Goal: Contribute content

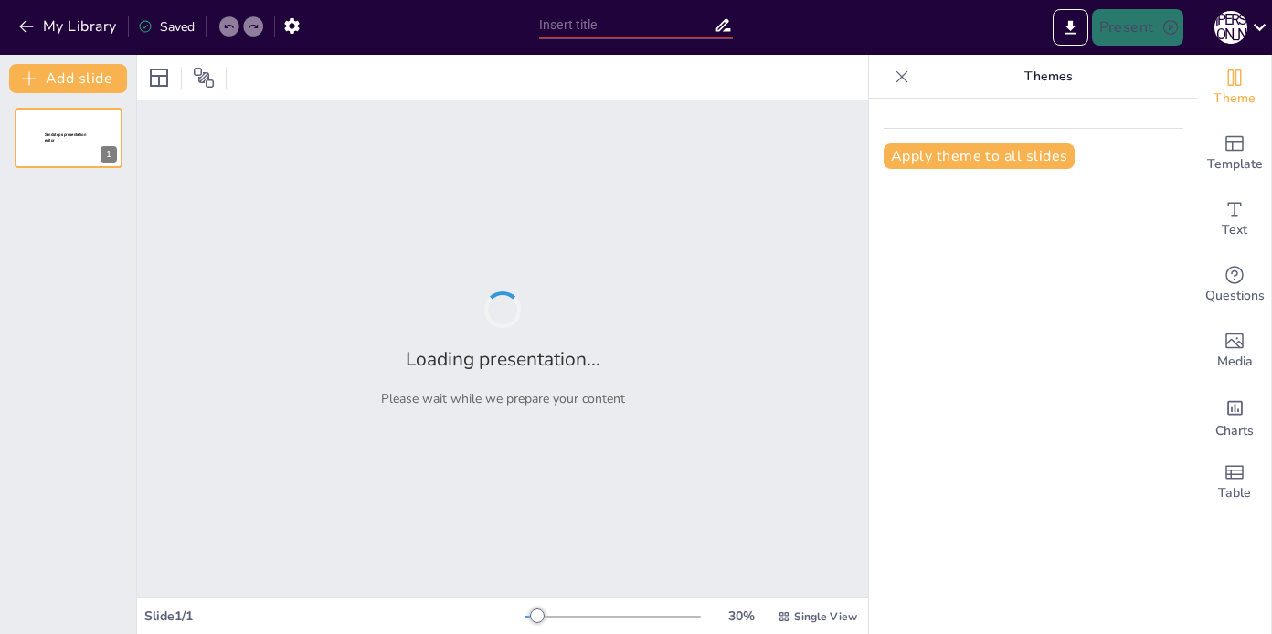
type input "Итоги холодных звонков: Ошибки и новые цели"
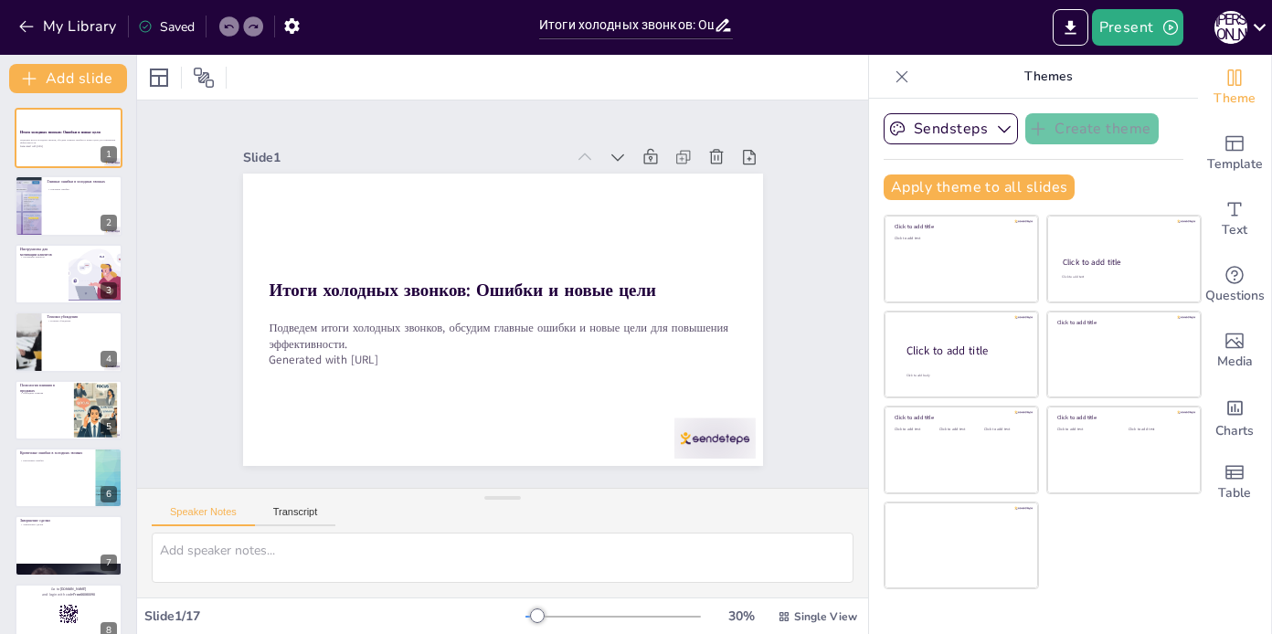
checkbox input "true"
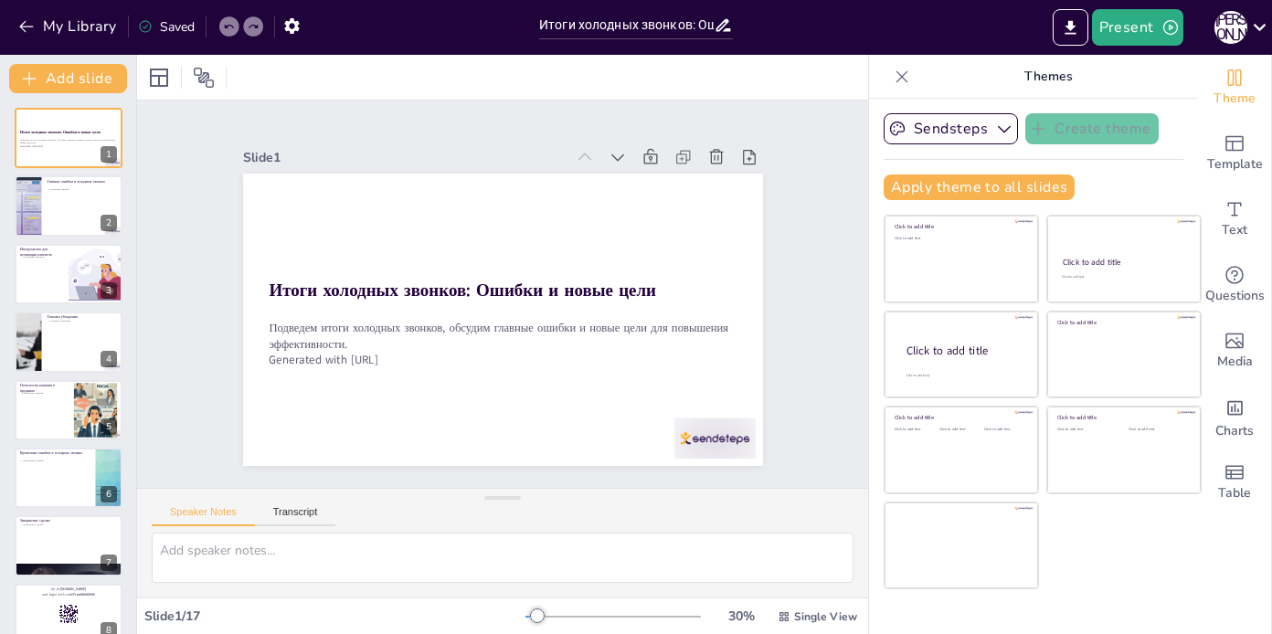
checkbox input "true"
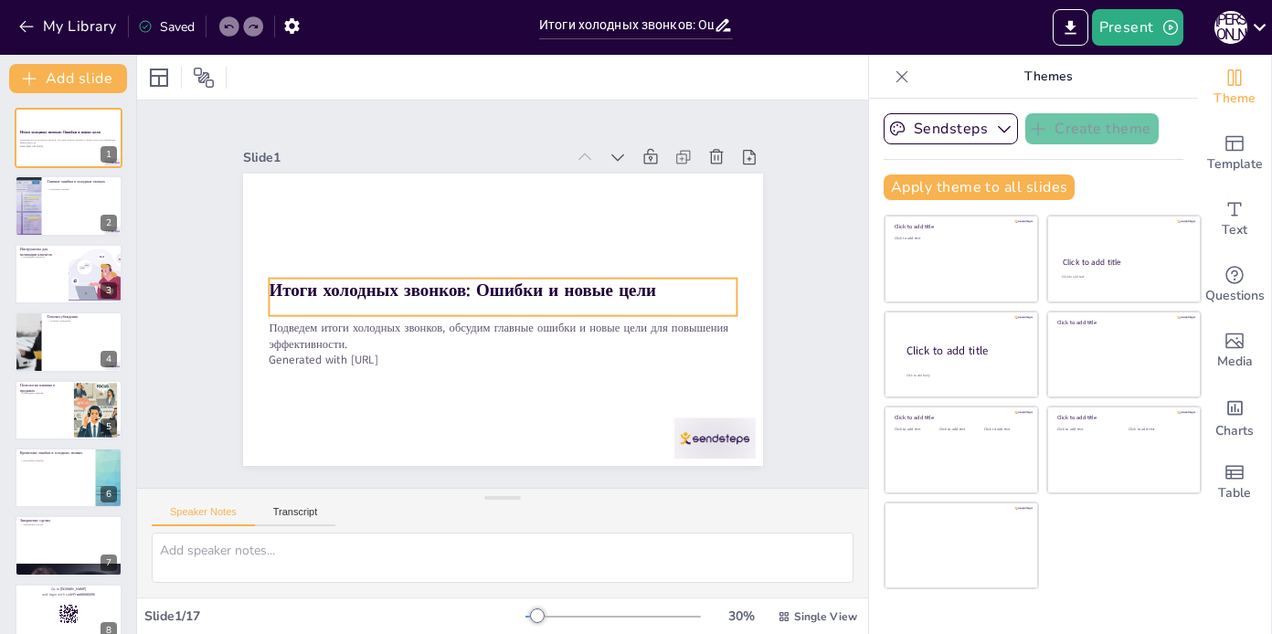
checkbox input "true"
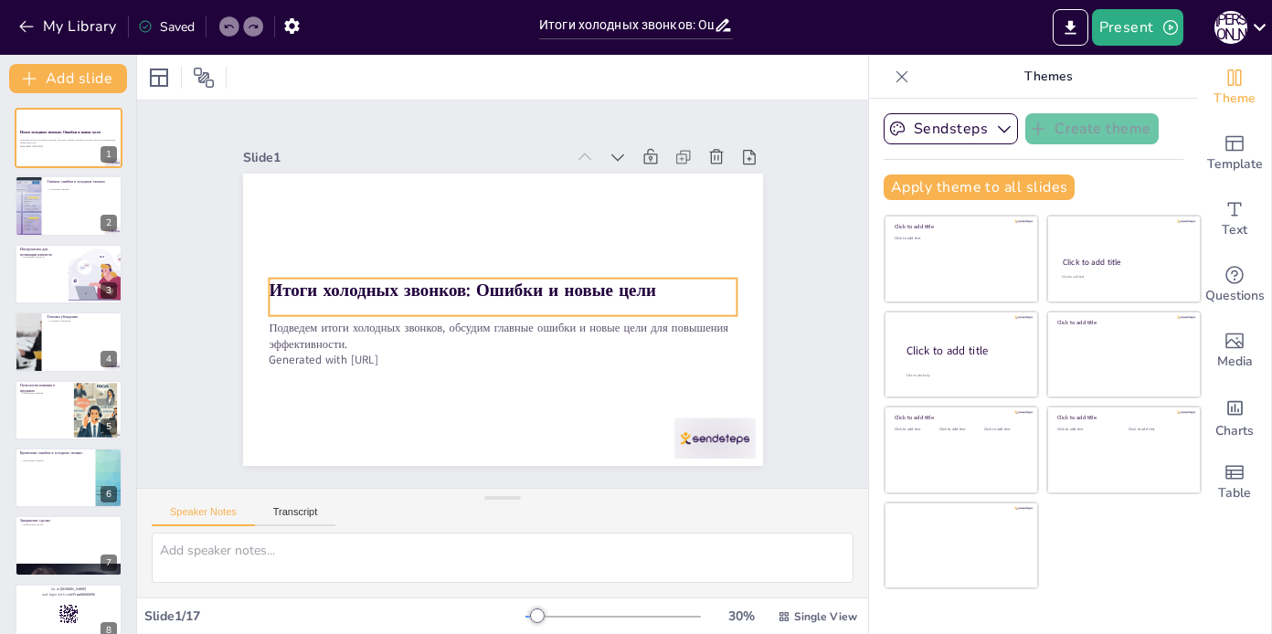
checkbox input "true"
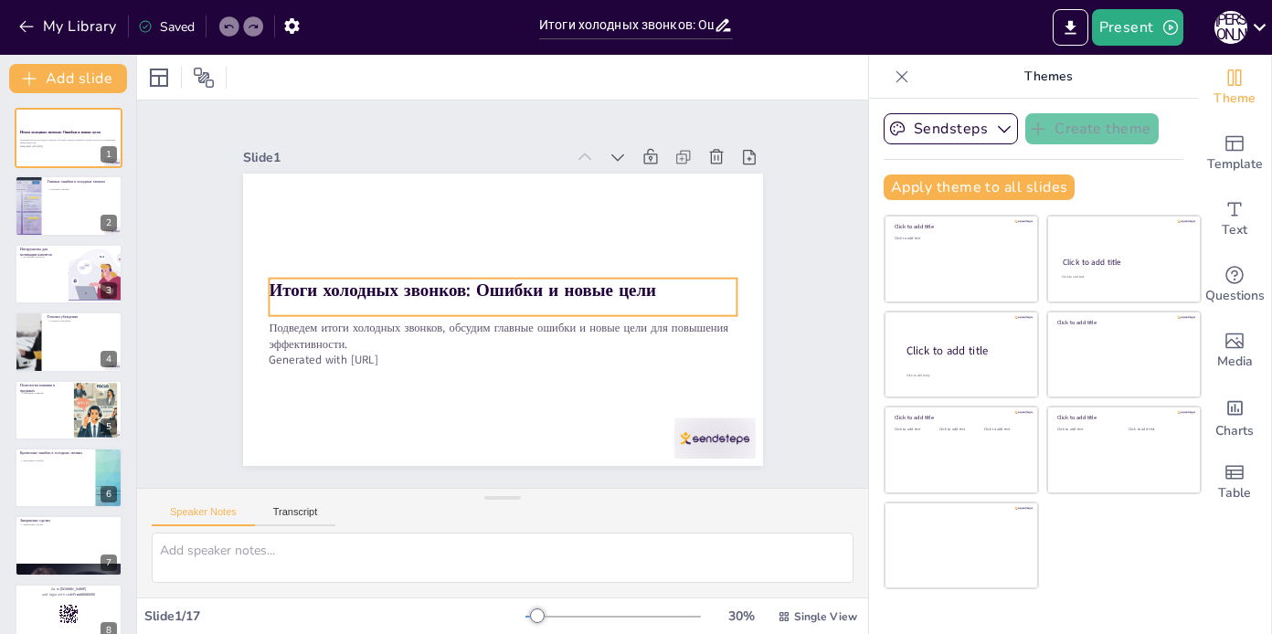
checkbox input "true"
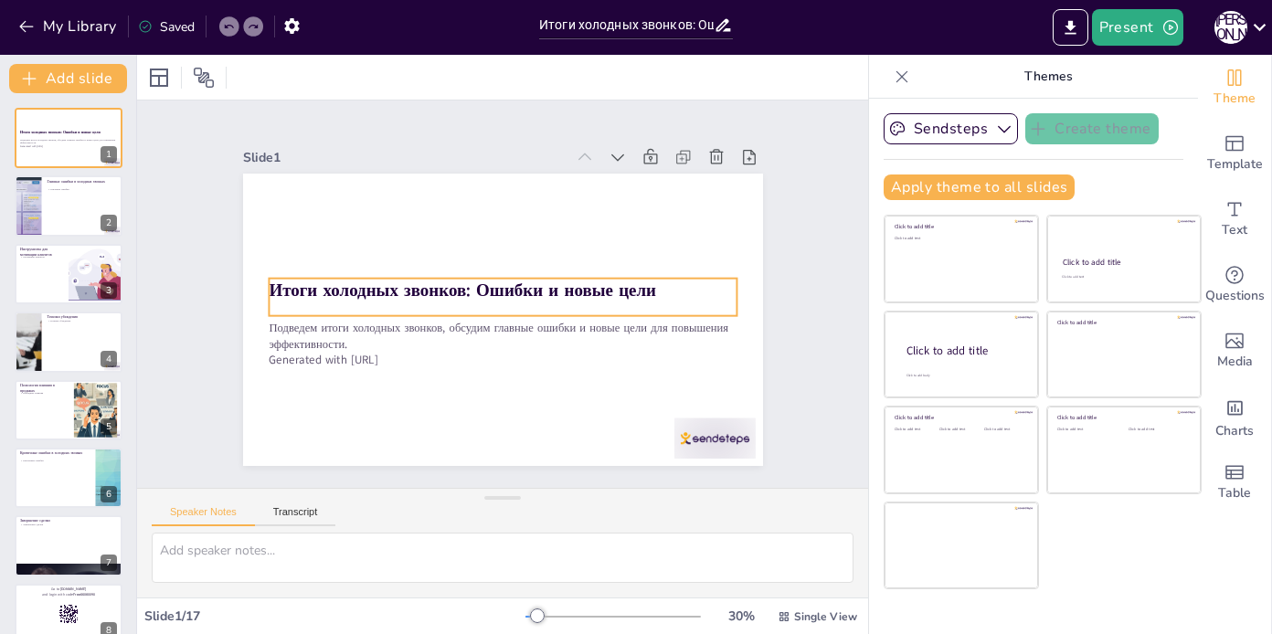
checkbox input "true"
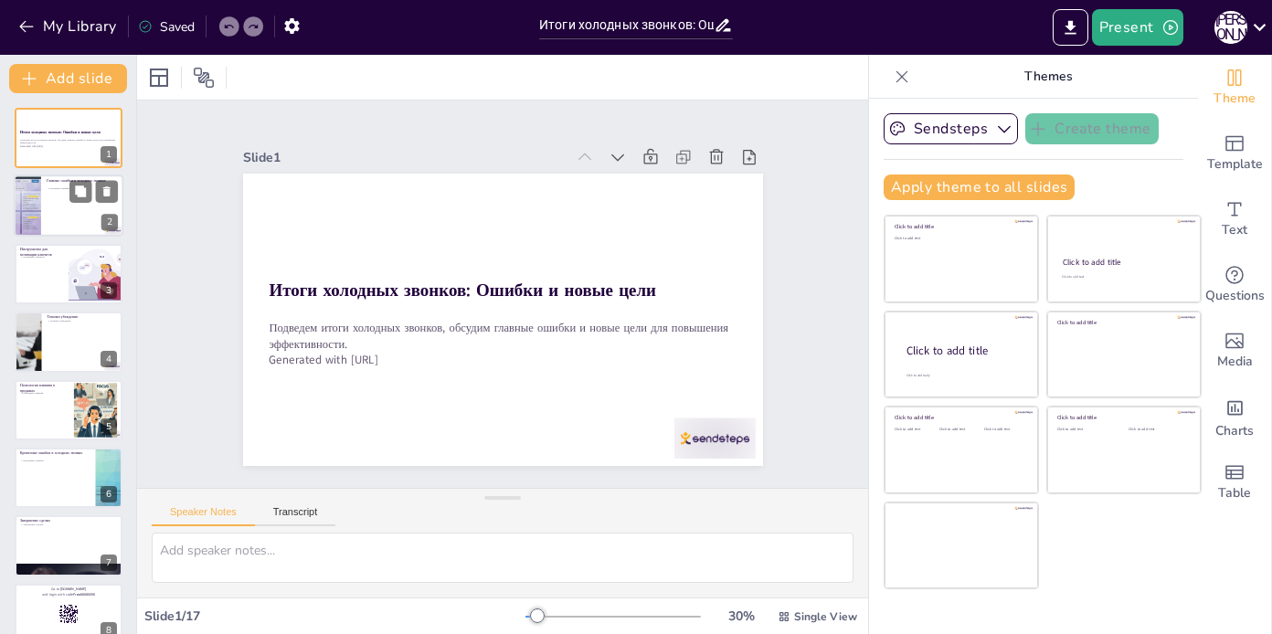
checkbox input "true"
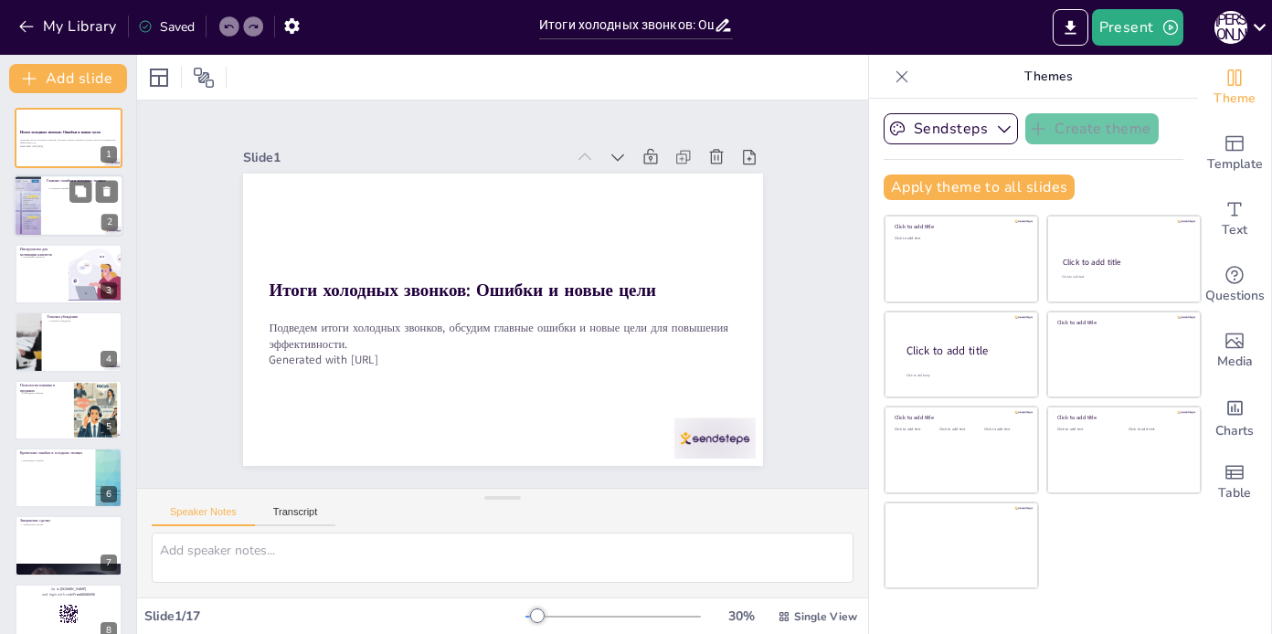
checkbox input "true"
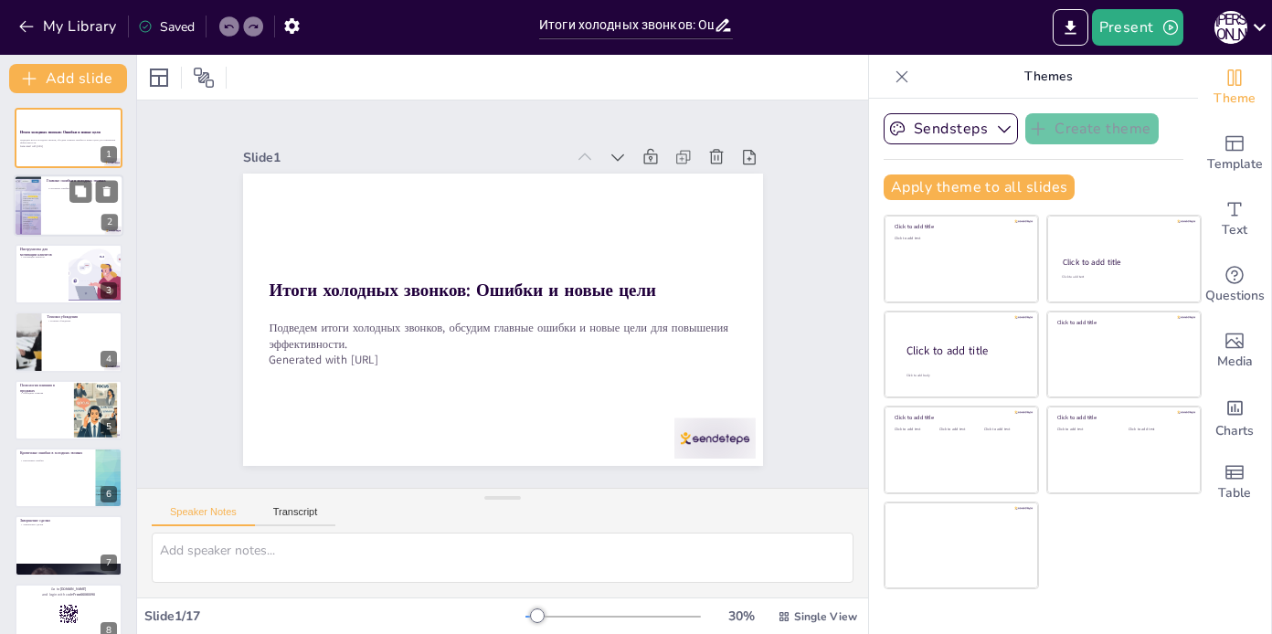
checkbox input "true"
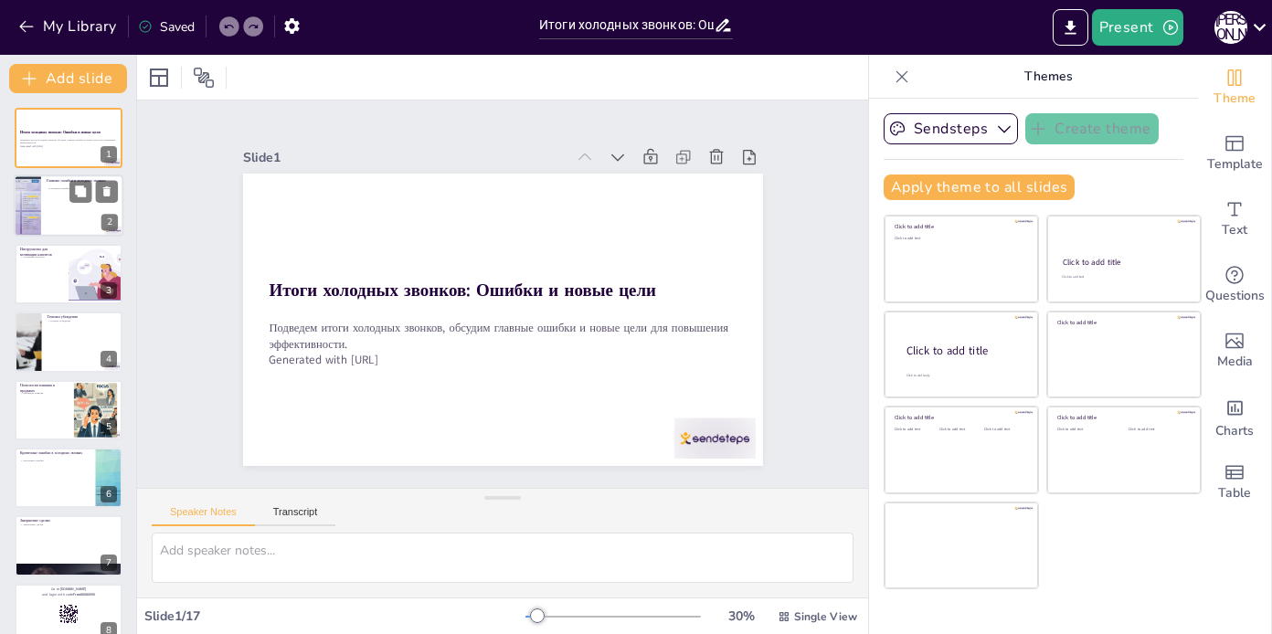
click at [61, 213] on div at bounding box center [69, 207] width 110 height 62
type textarea "Основные ошибки в холодных звонках могут существенно снизить эффективность проц…"
checkbox input "true"
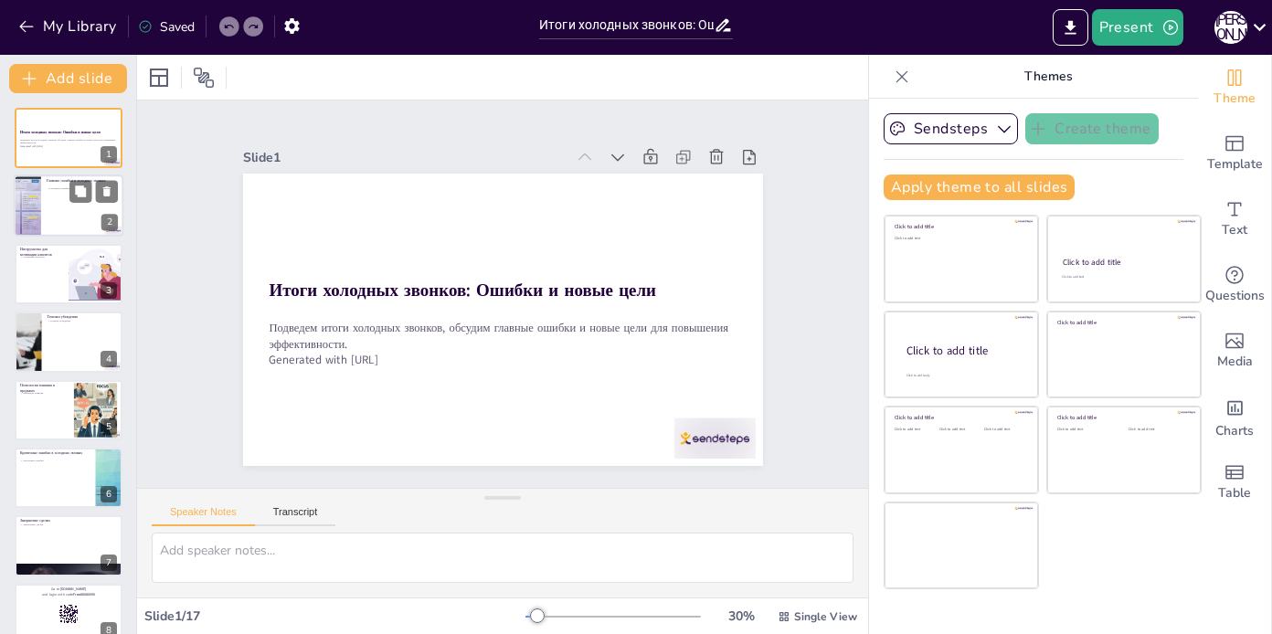
checkbox input "true"
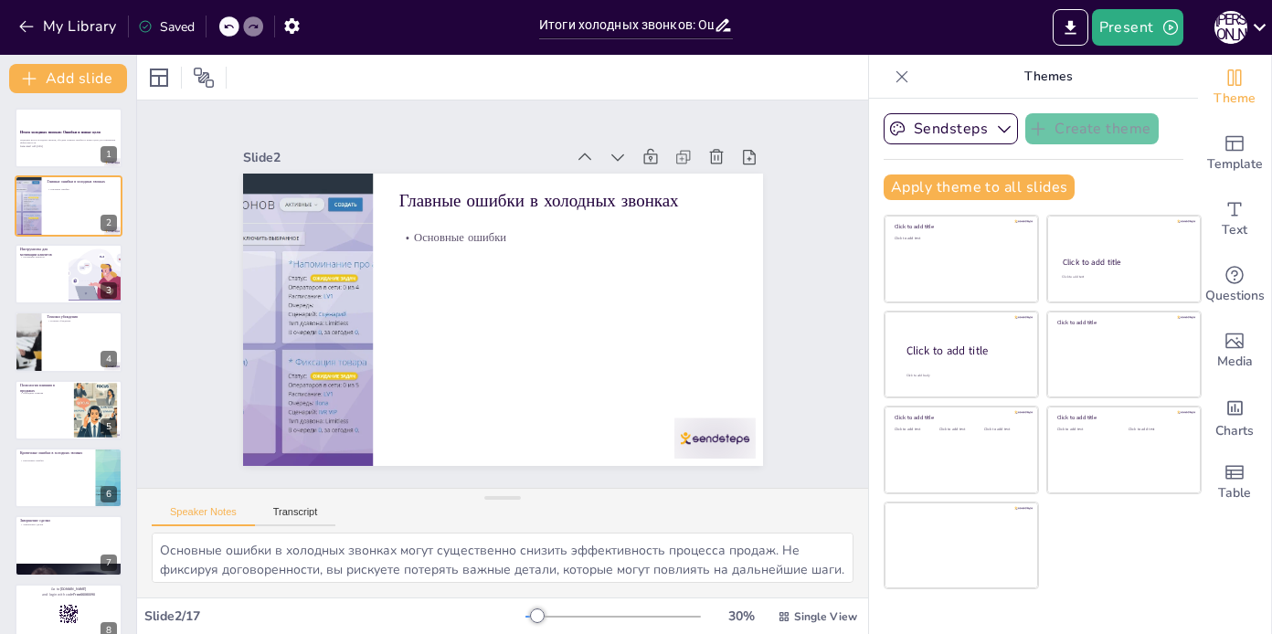
checkbox input "true"
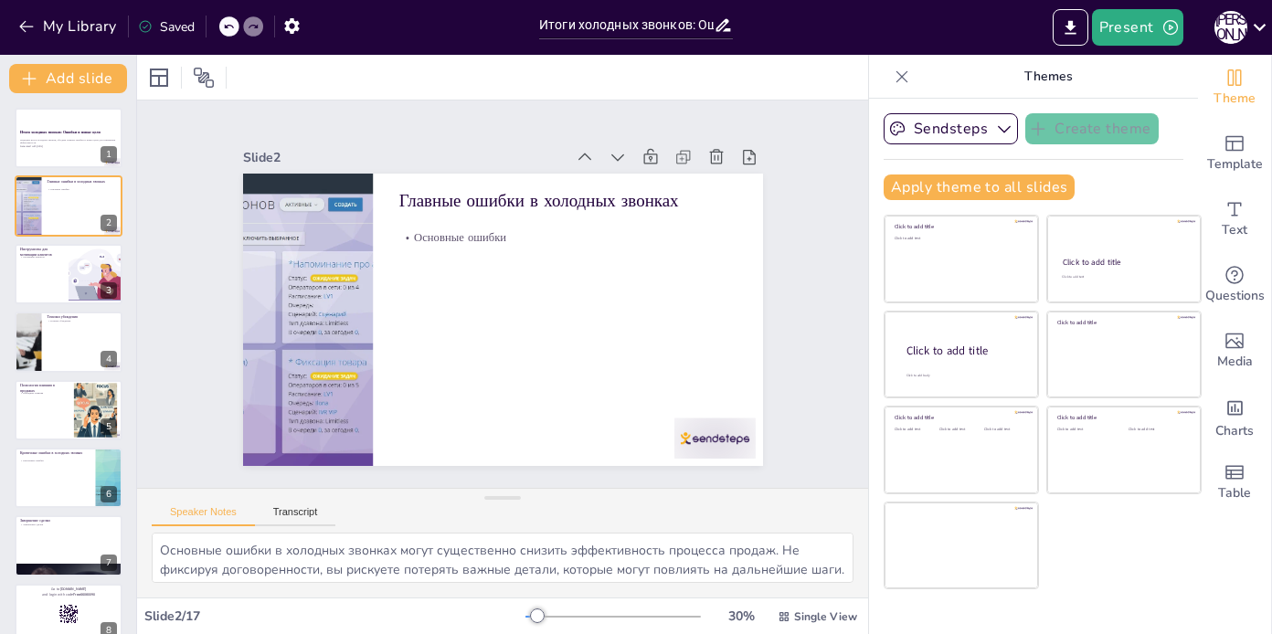
checkbox input "true"
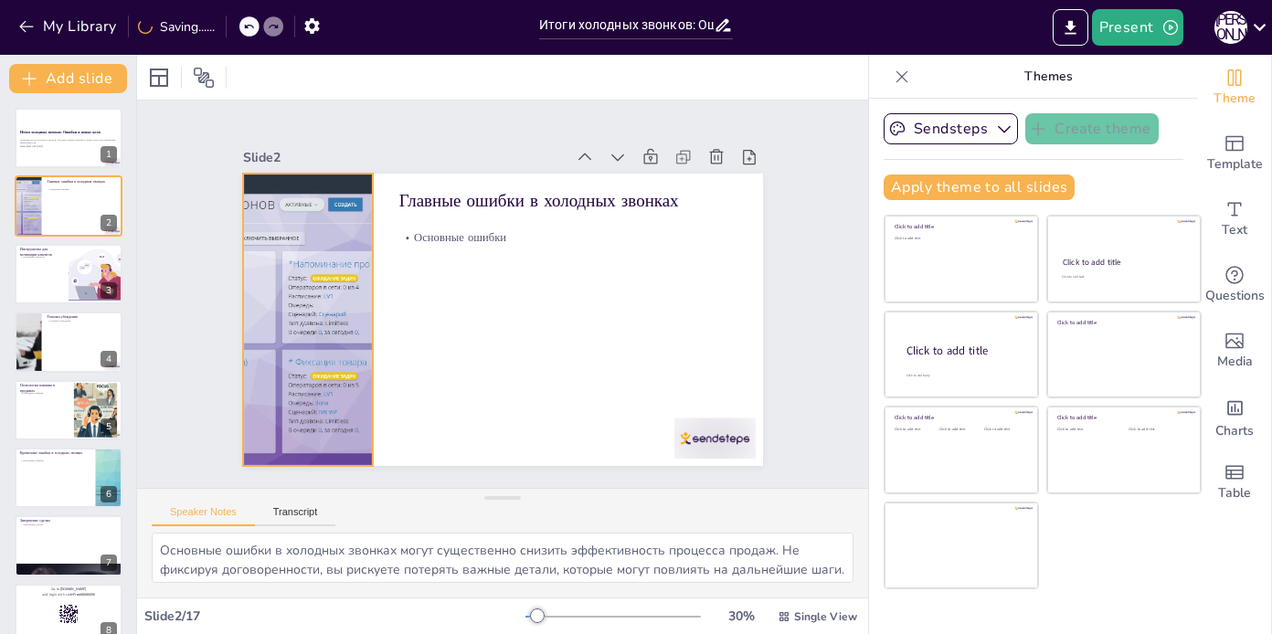
checkbox input "true"
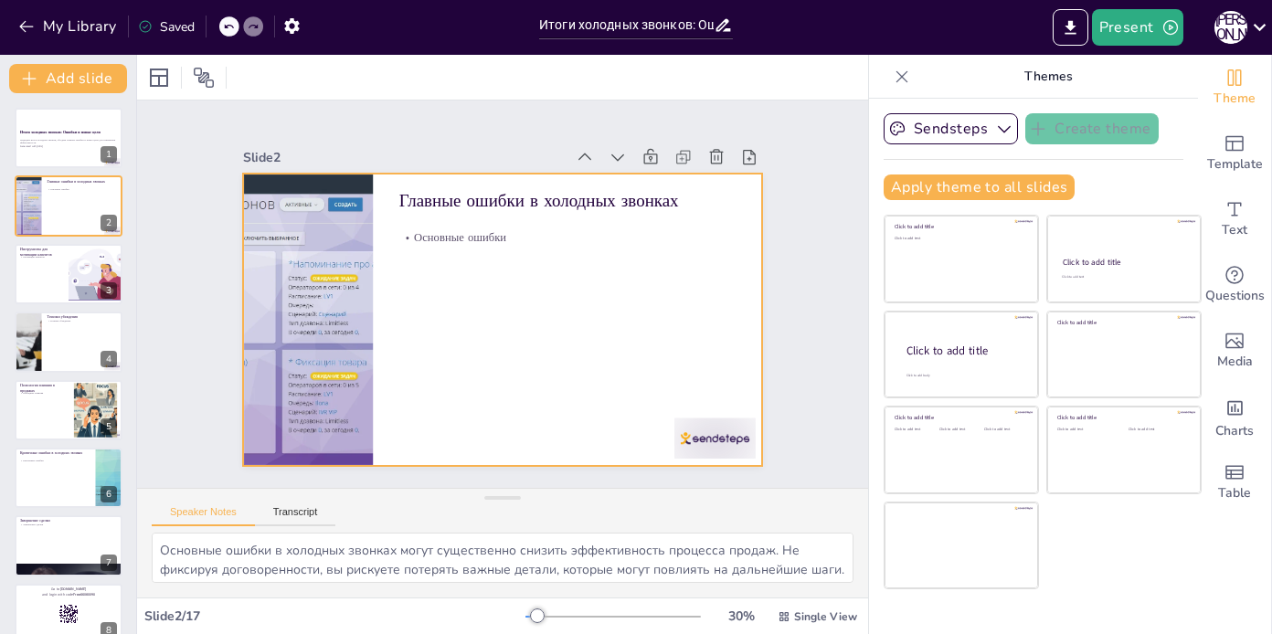
checkbox input "true"
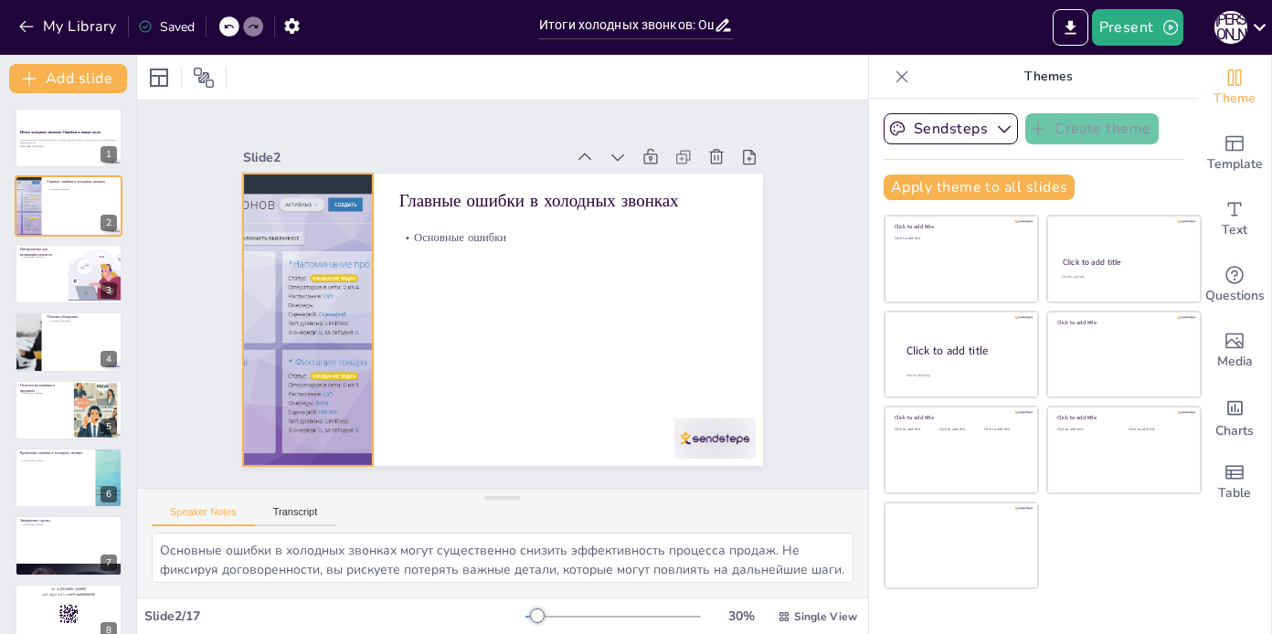
checkbox input "true"
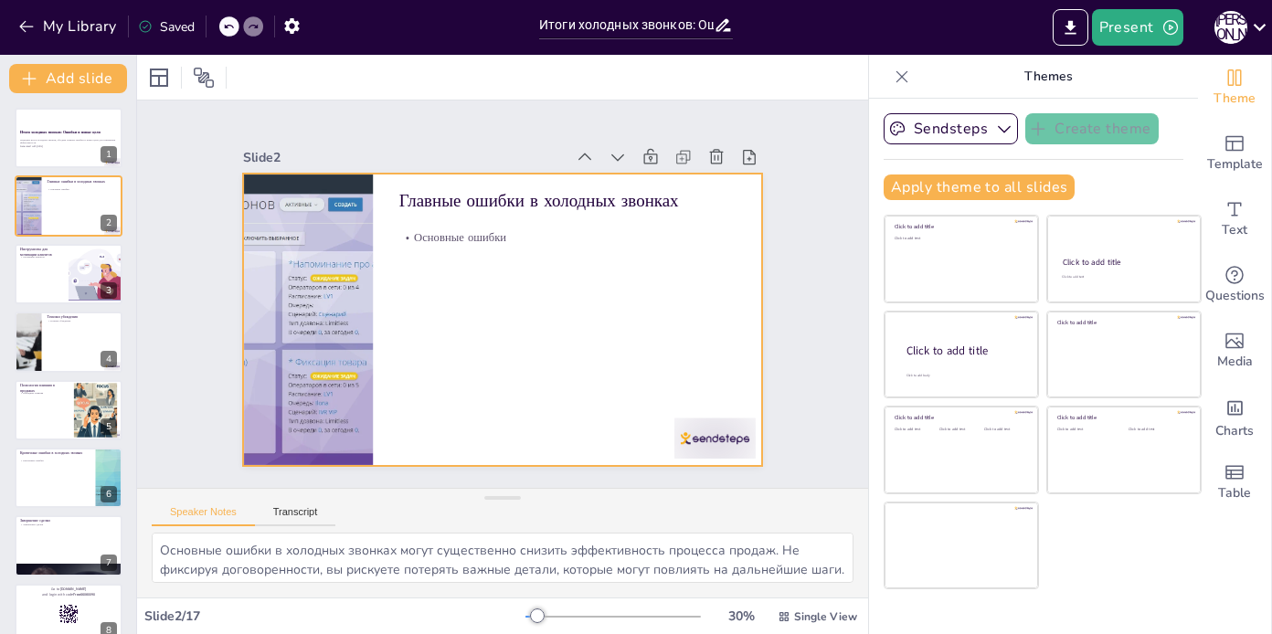
checkbox input "true"
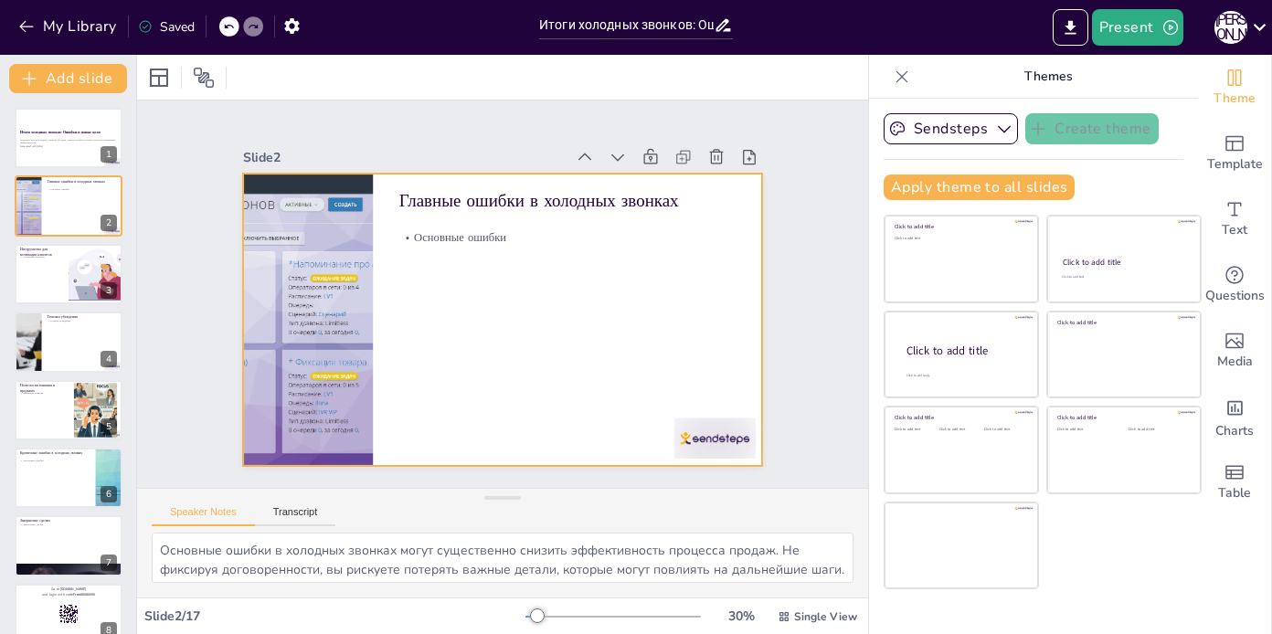
checkbox input "true"
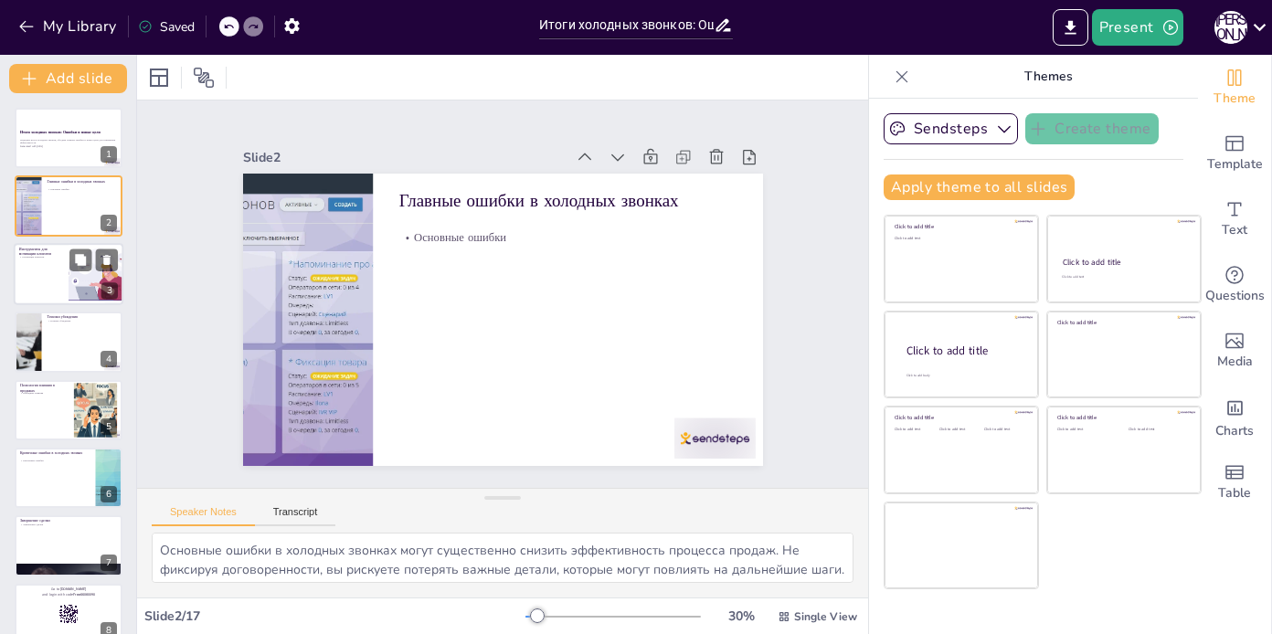
checkbox input "true"
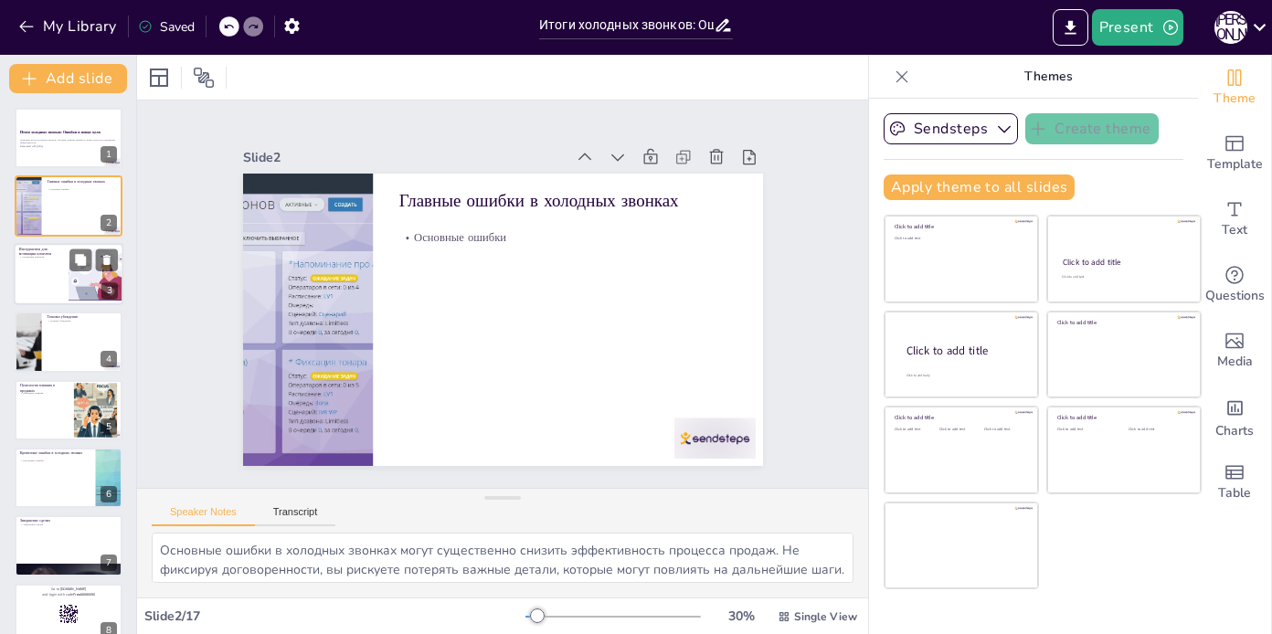
checkbox input "true"
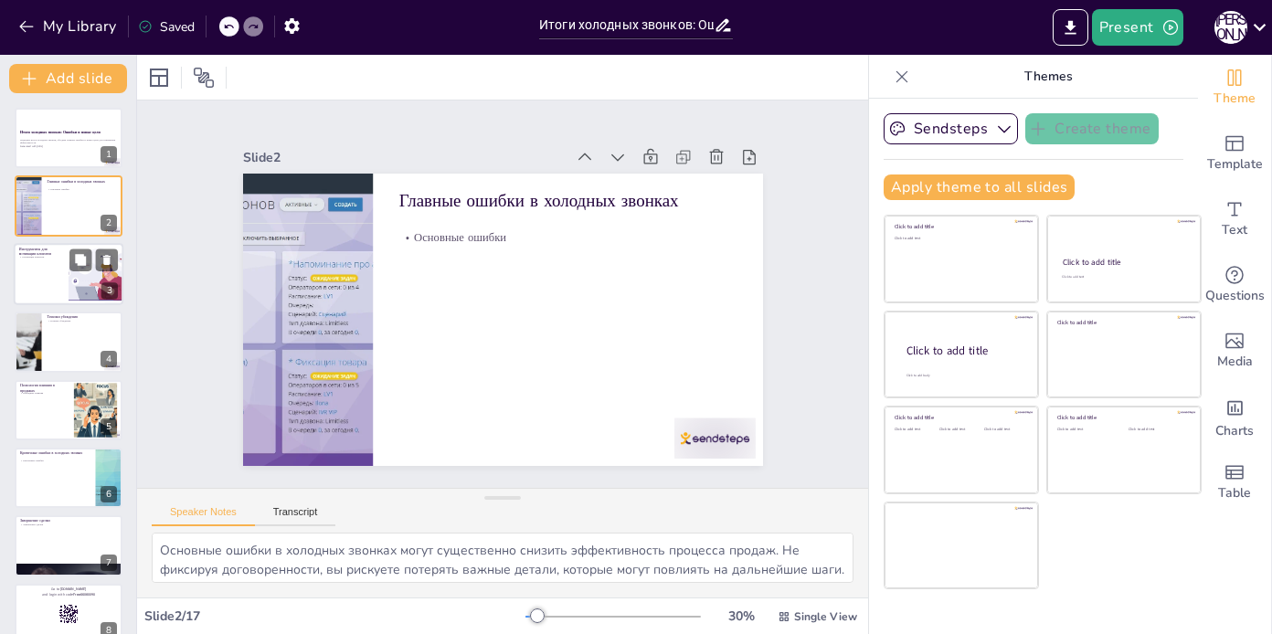
click at [35, 265] on div at bounding box center [69, 274] width 110 height 62
type textarea "Мотивация клиентов — ключевой аспект успешных холодных звонков. Предложение выб…"
checkbox input "true"
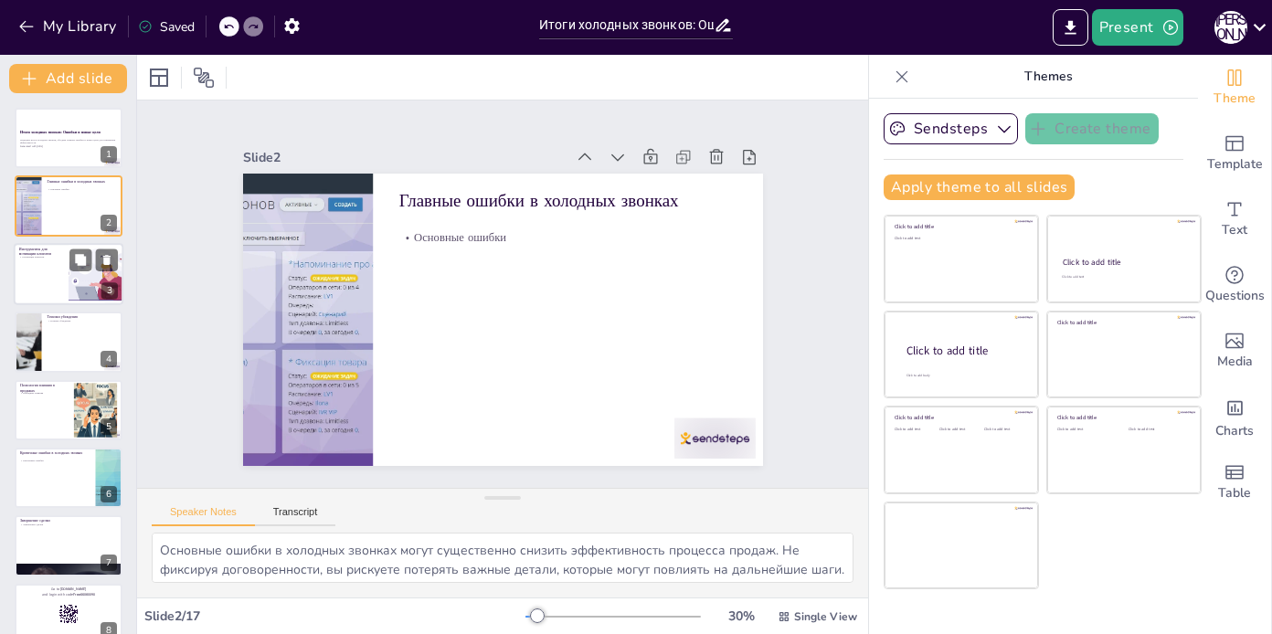
checkbox input "true"
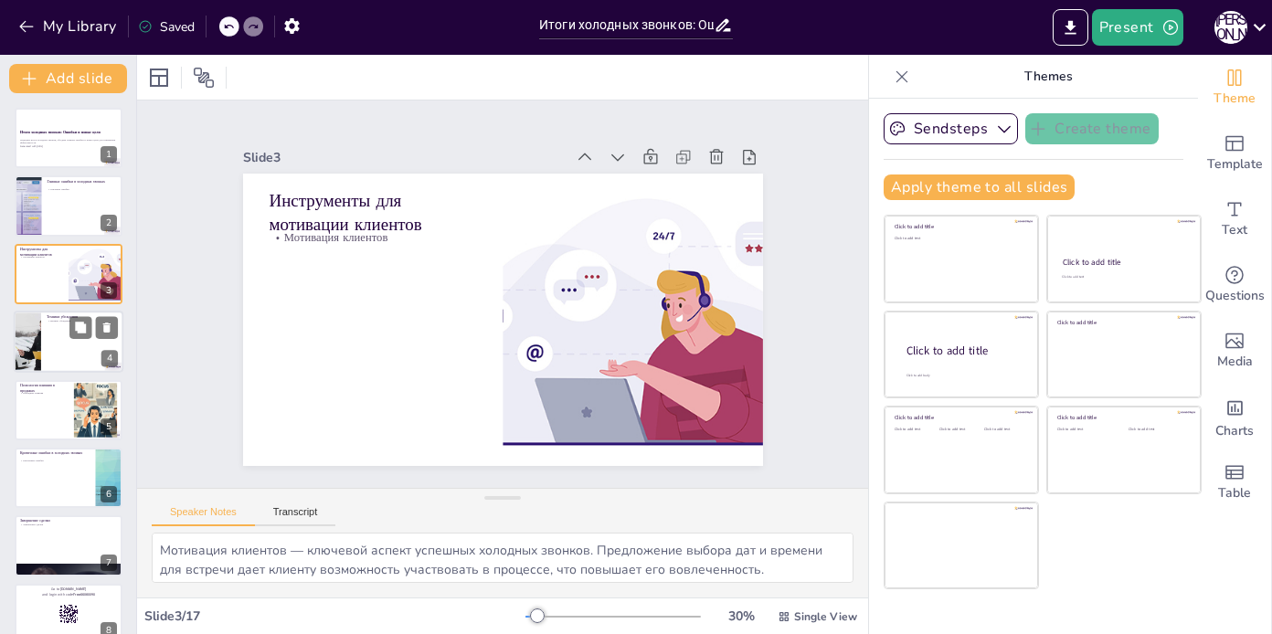
checkbox input "true"
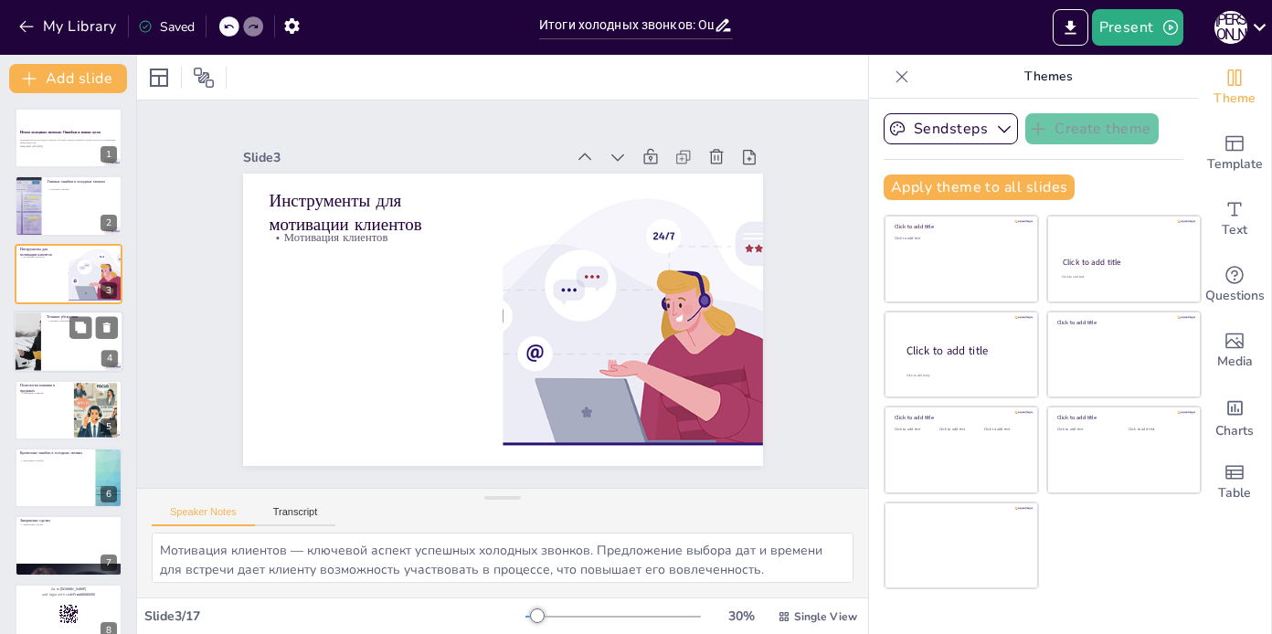
checkbox input "true"
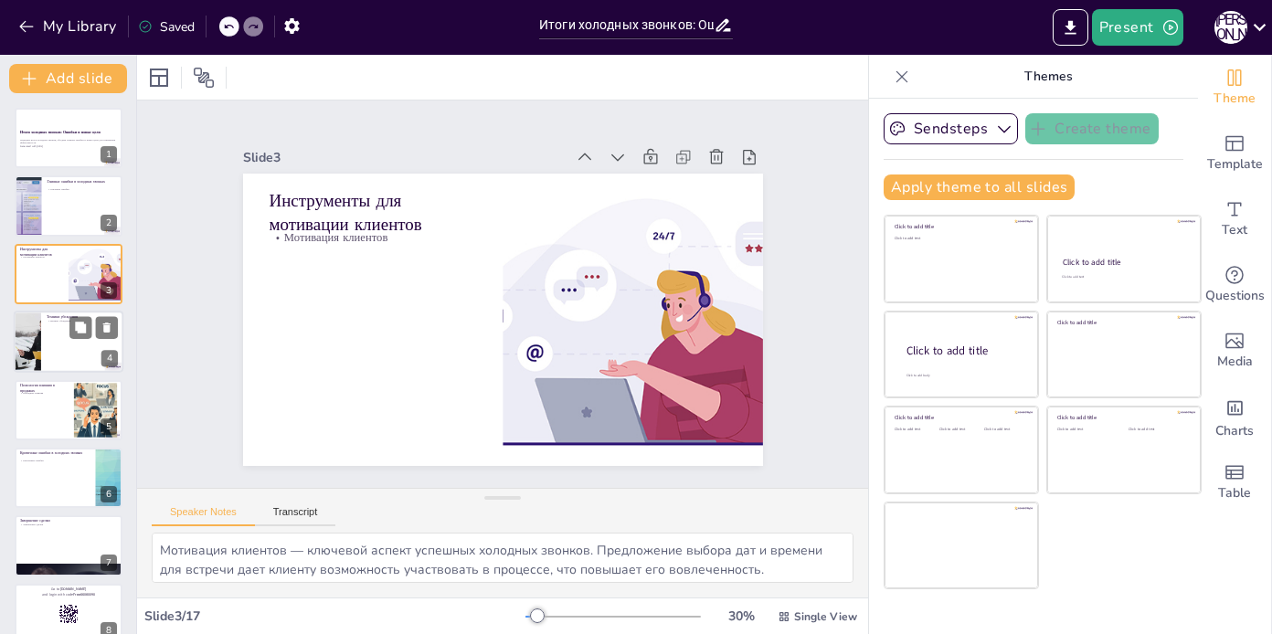
checkbox input "true"
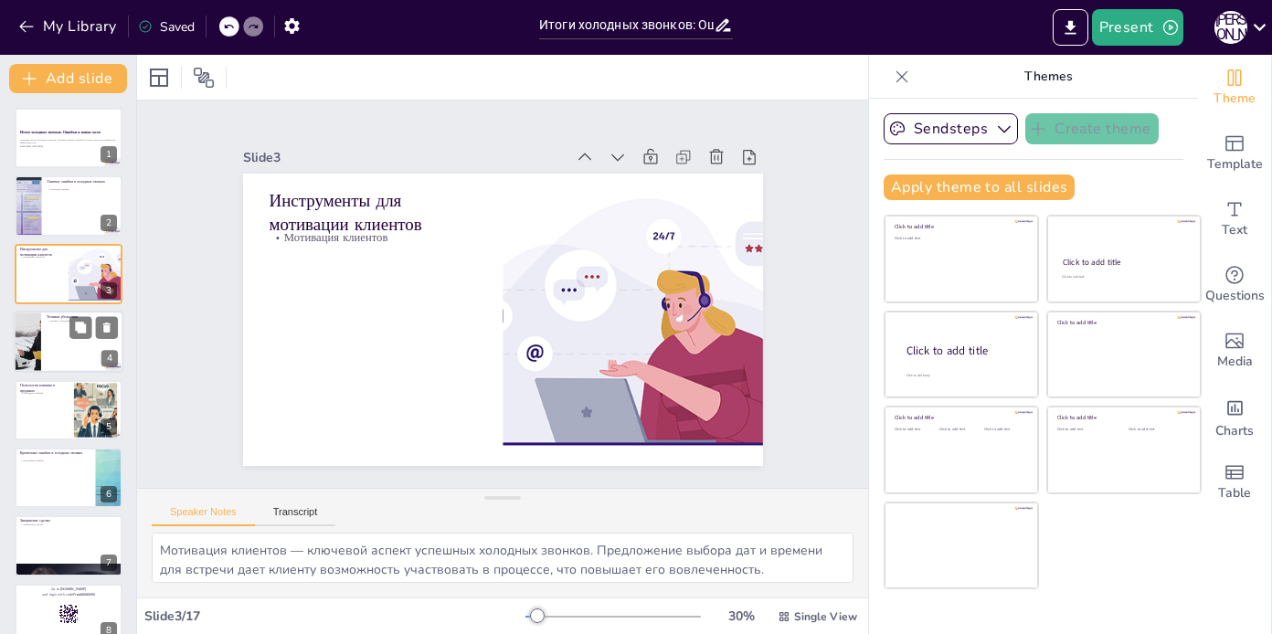
checkbox input "true"
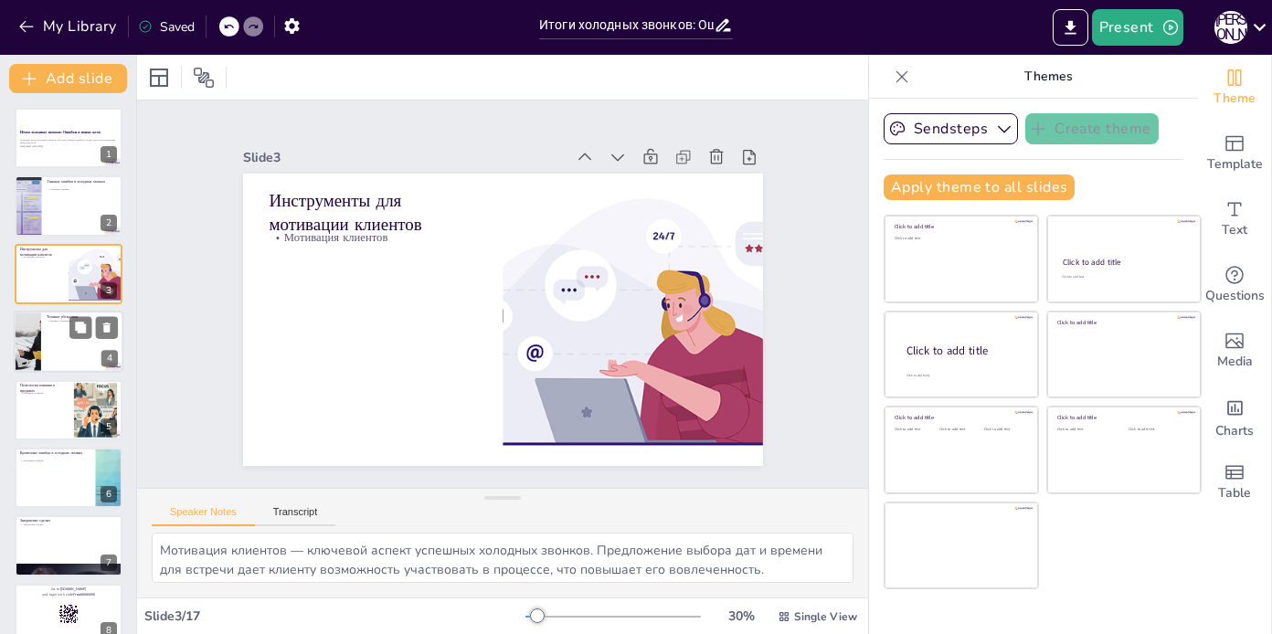
click at [62, 326] on div at bounding box center [69, 342] width 110 height 62
type textarea "Техники убеждения помогают создать доверие и интерес к вашему предложению. Объя…"
checkbox input "true"
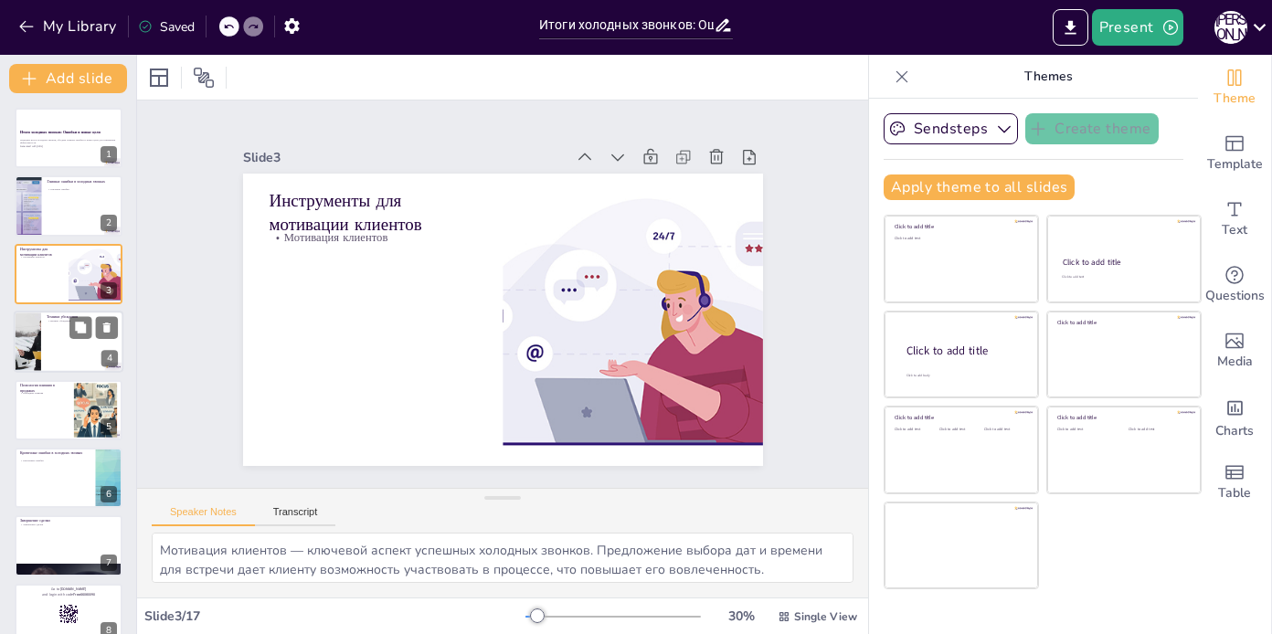
checkbox input "true"
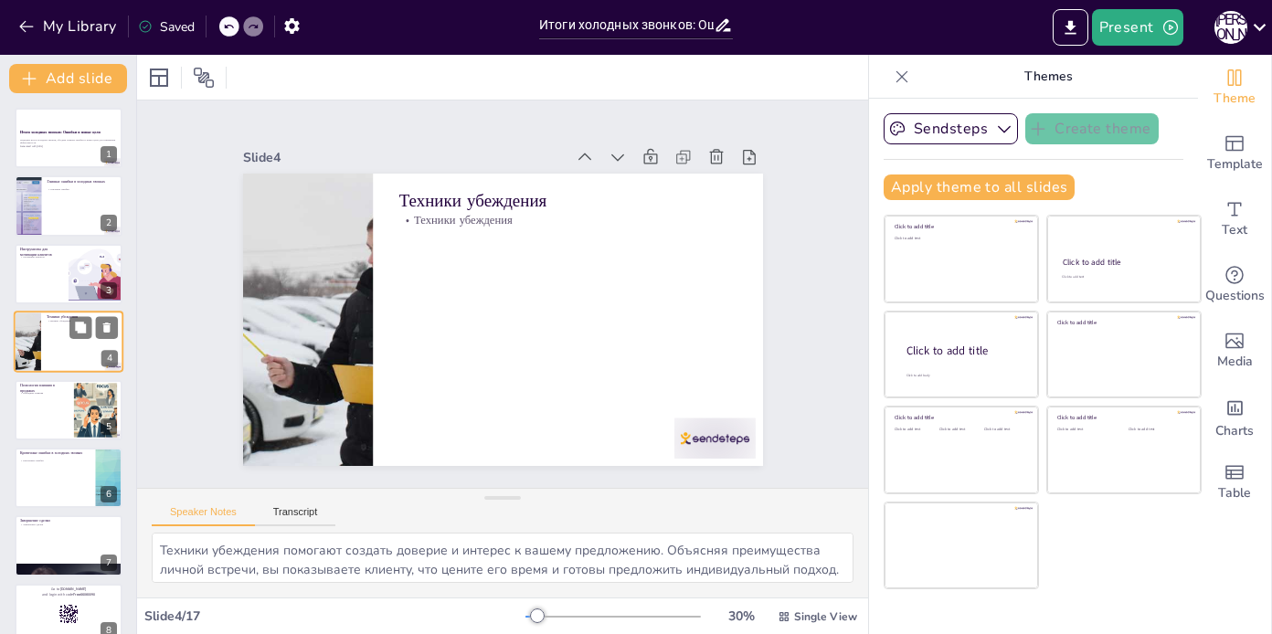
checkbox input "true"
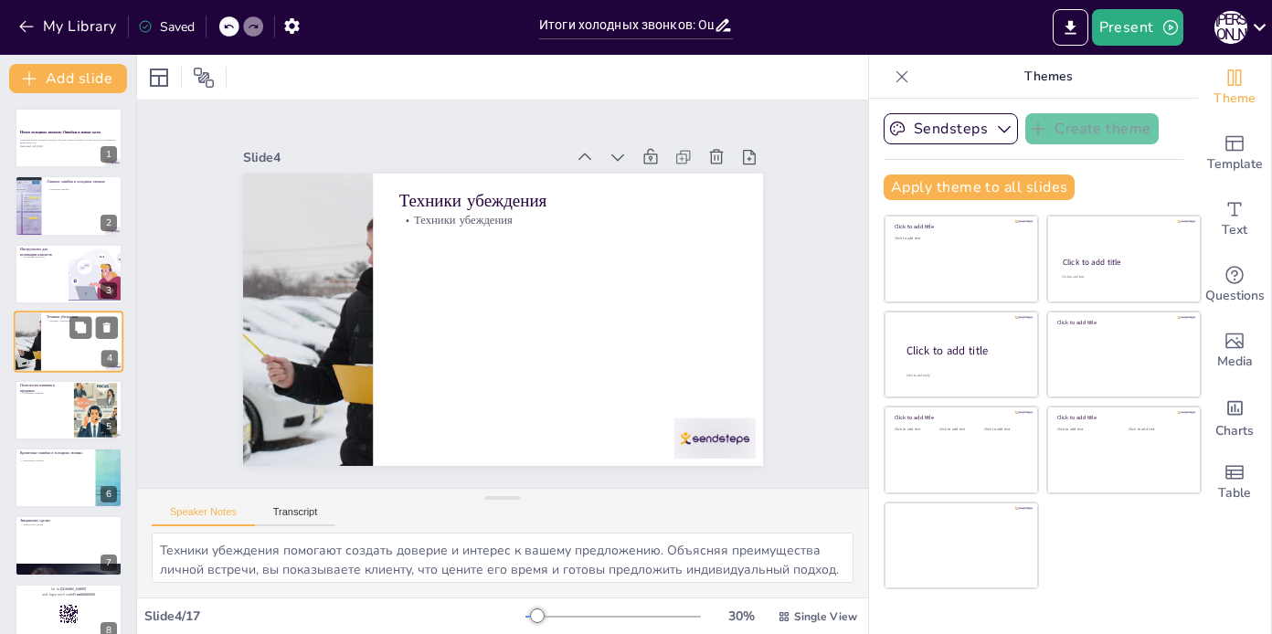
checkbox input "true"
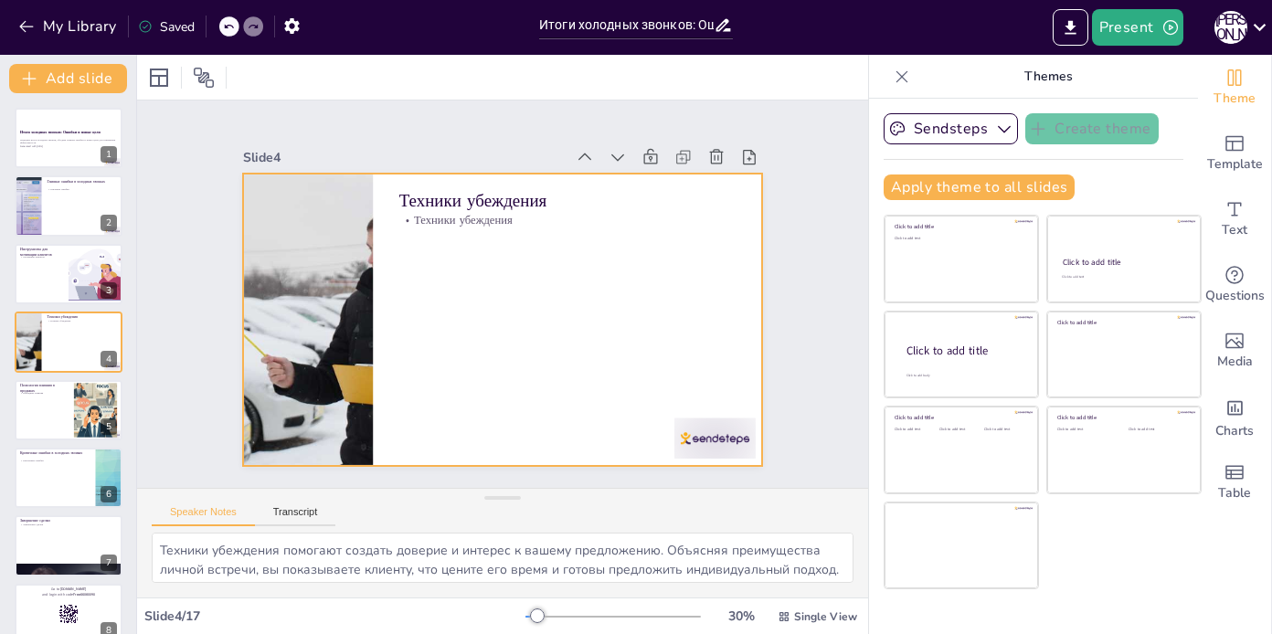
checkbox input "true"
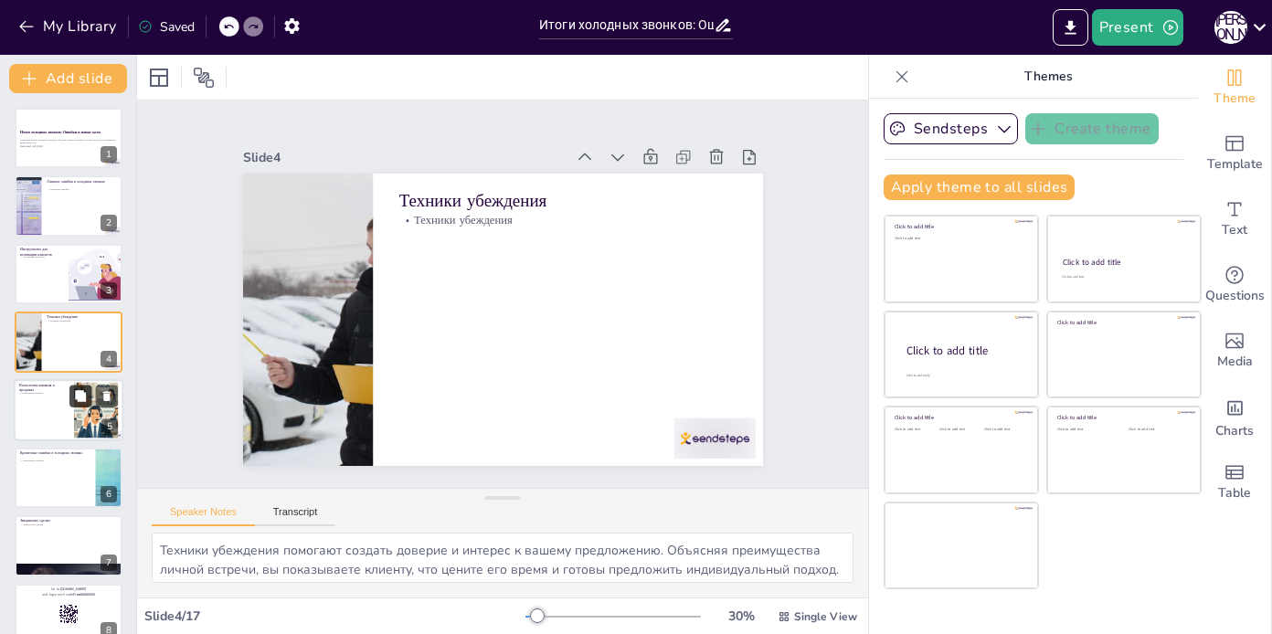
checkbox input "true"
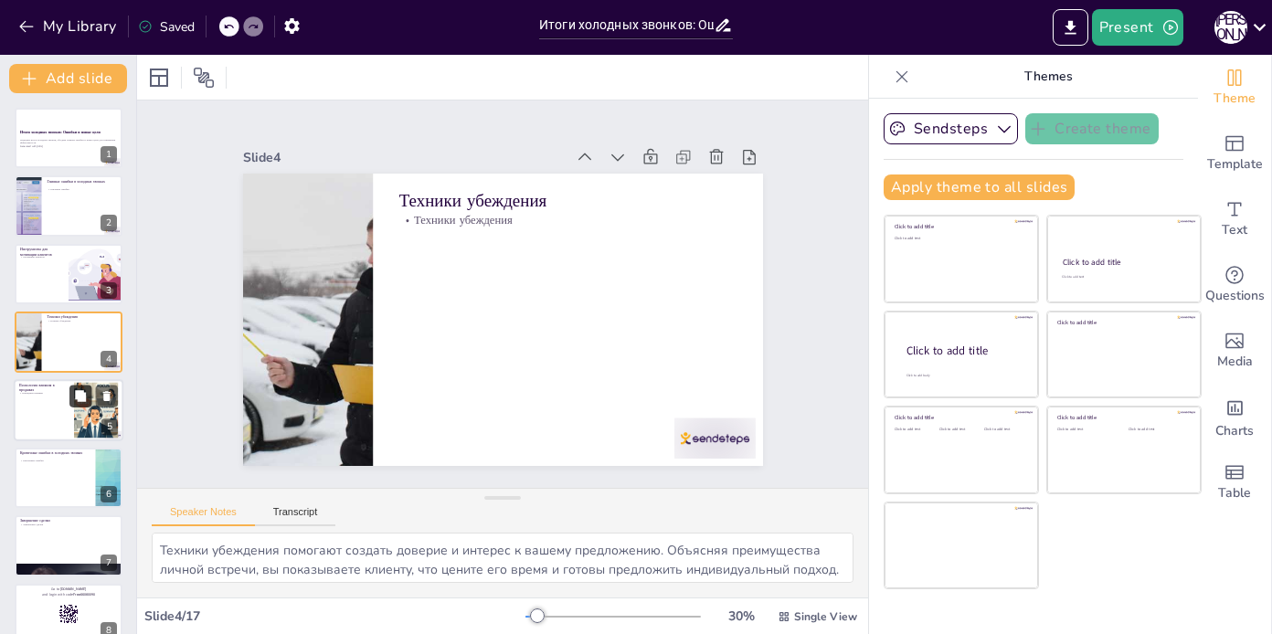
checkbox input "true"
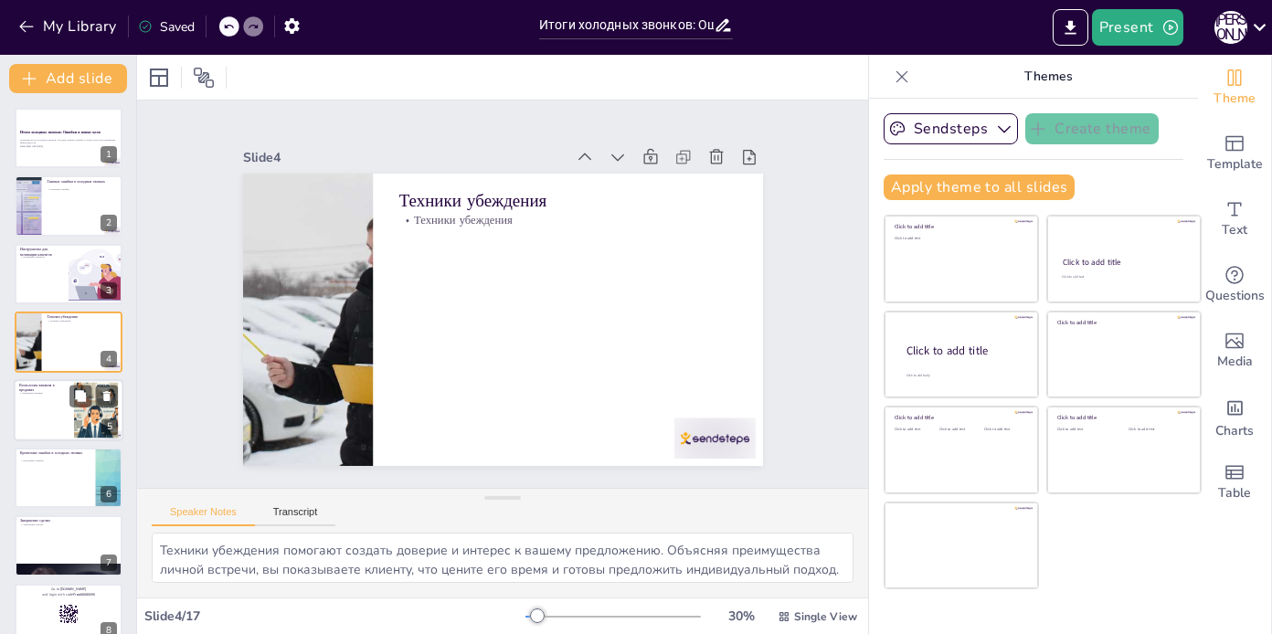
checkbox input "true"
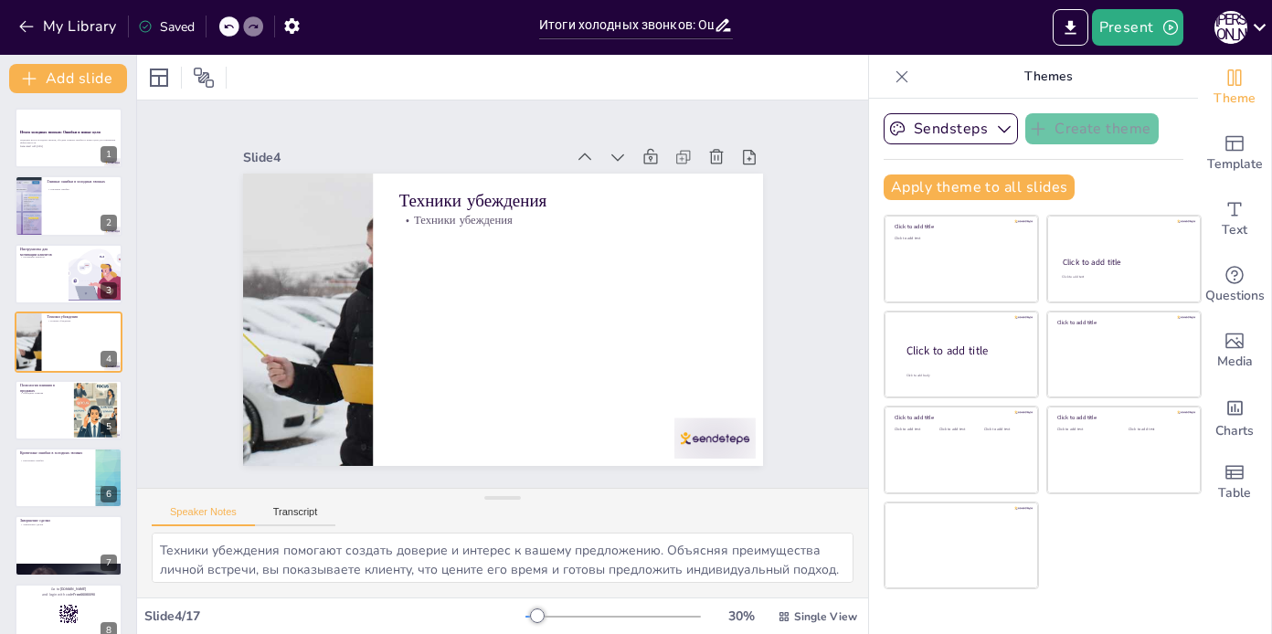
checkbox input "true"
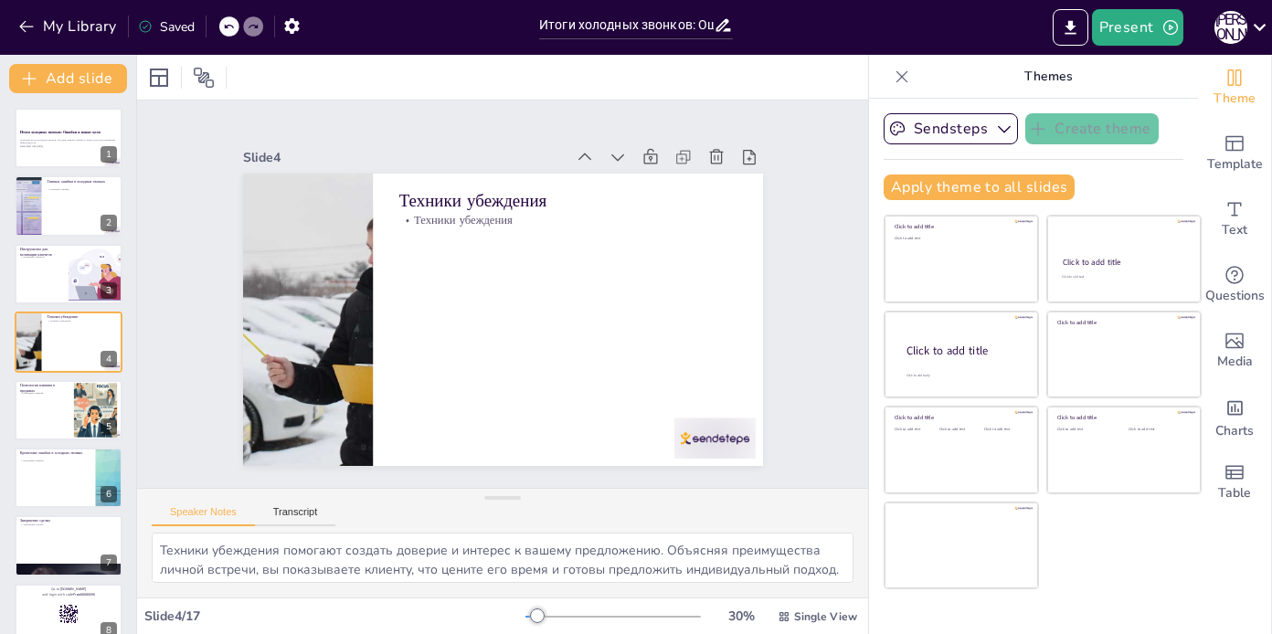
checkbox input "true"
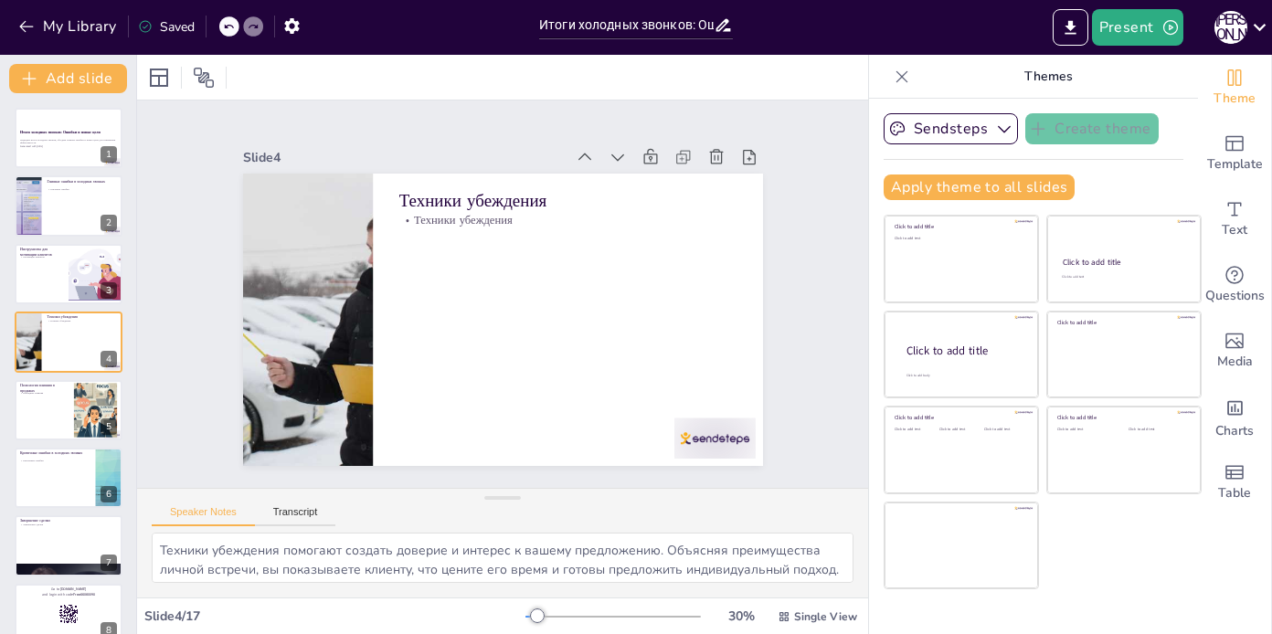
checkbox input "true"
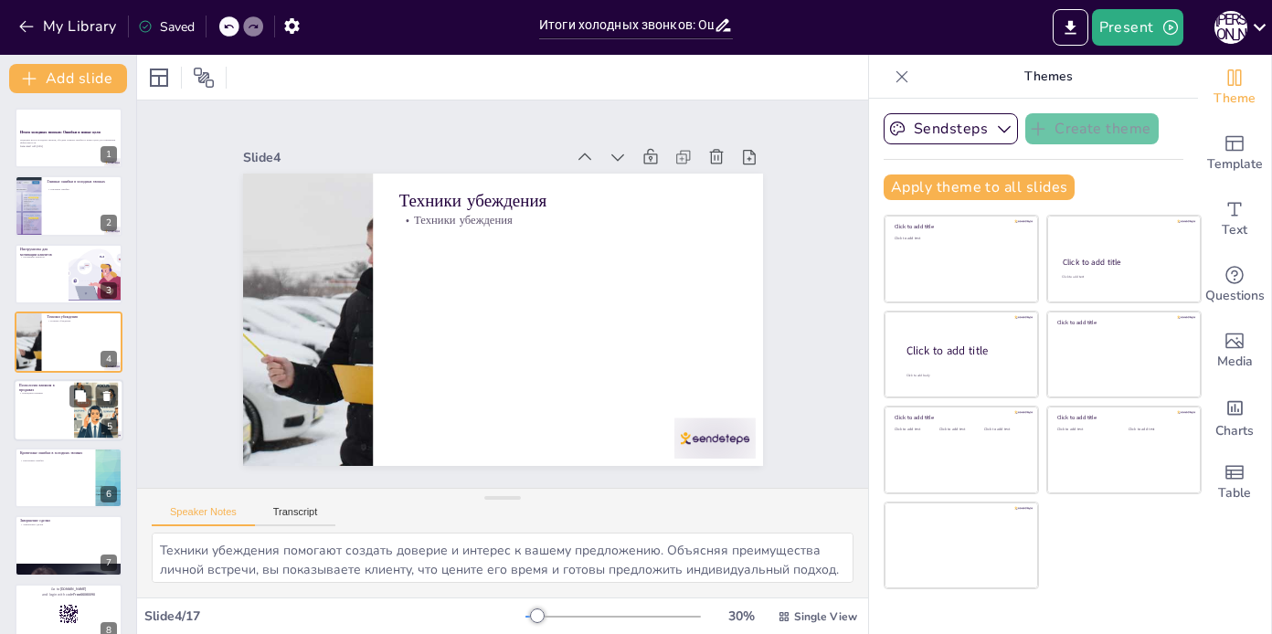
checkbox input "true"
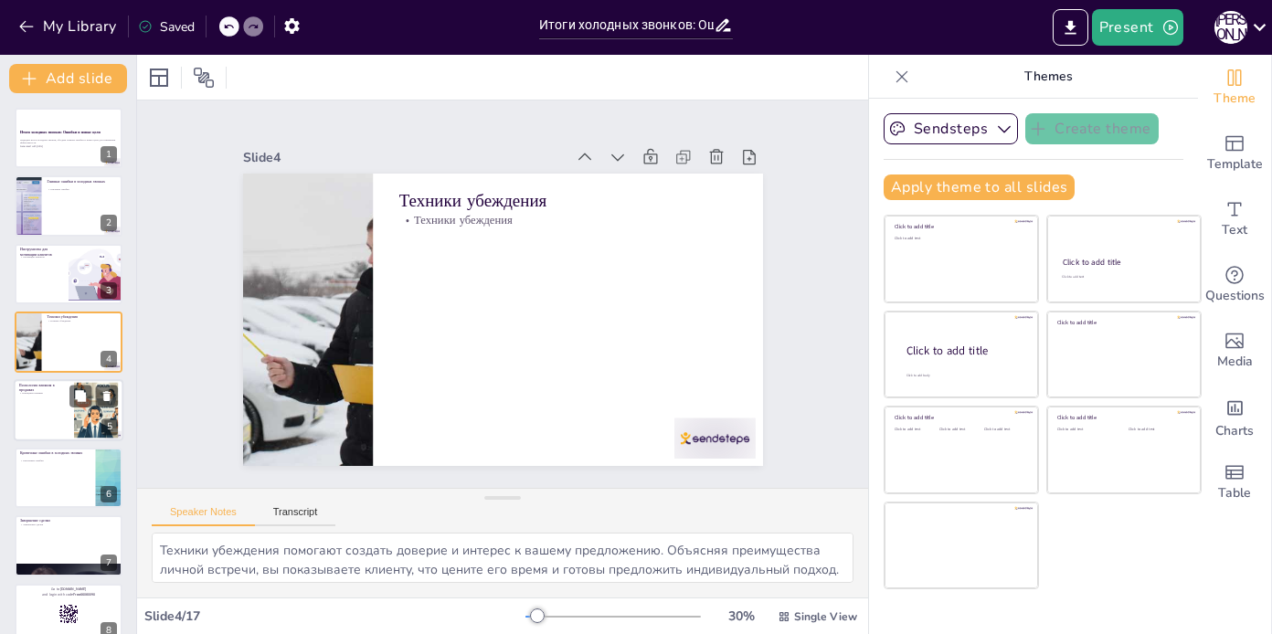
click at [35, 408] on div at bounding box center [69, 410] width 110 height 62
type textarea "Принципы психологии влияния в продажах являются мощными инструментами для устан…"
checkbox input "true"
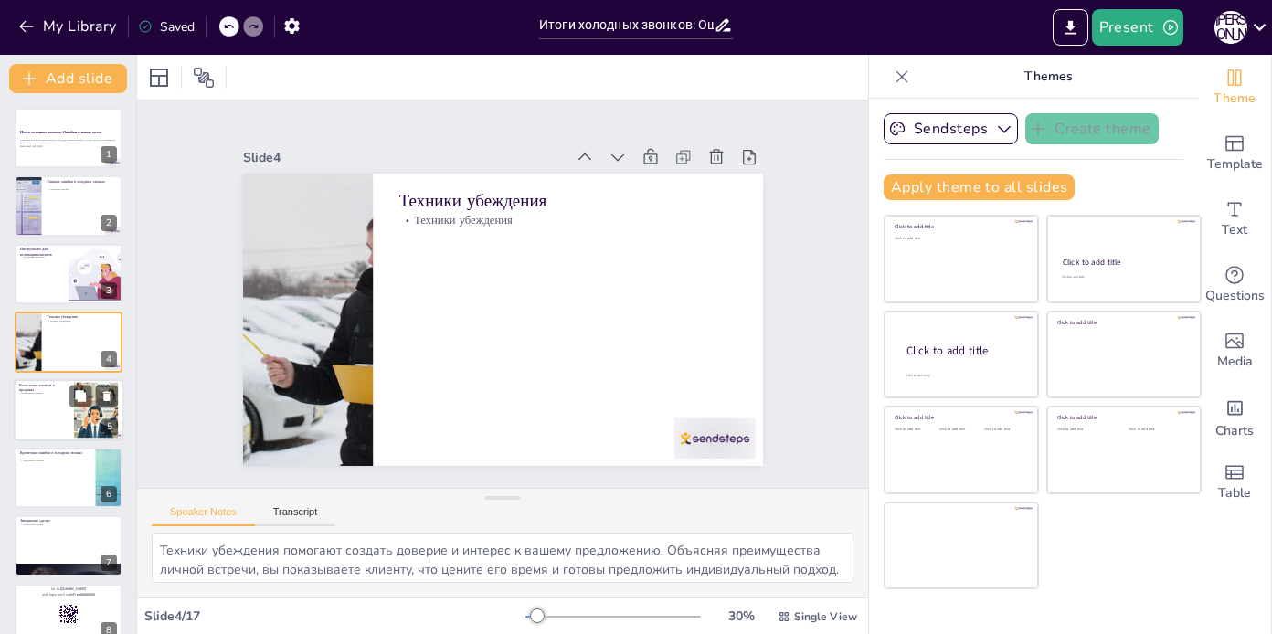
checkbox input "true"
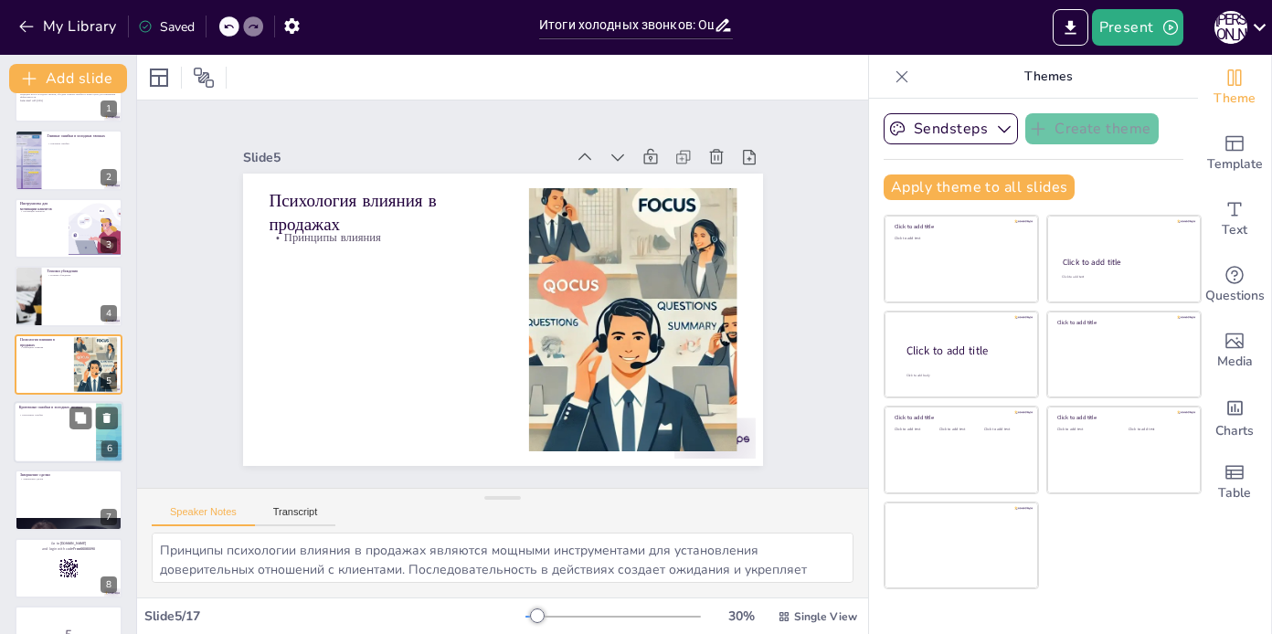
checkbox input "true"
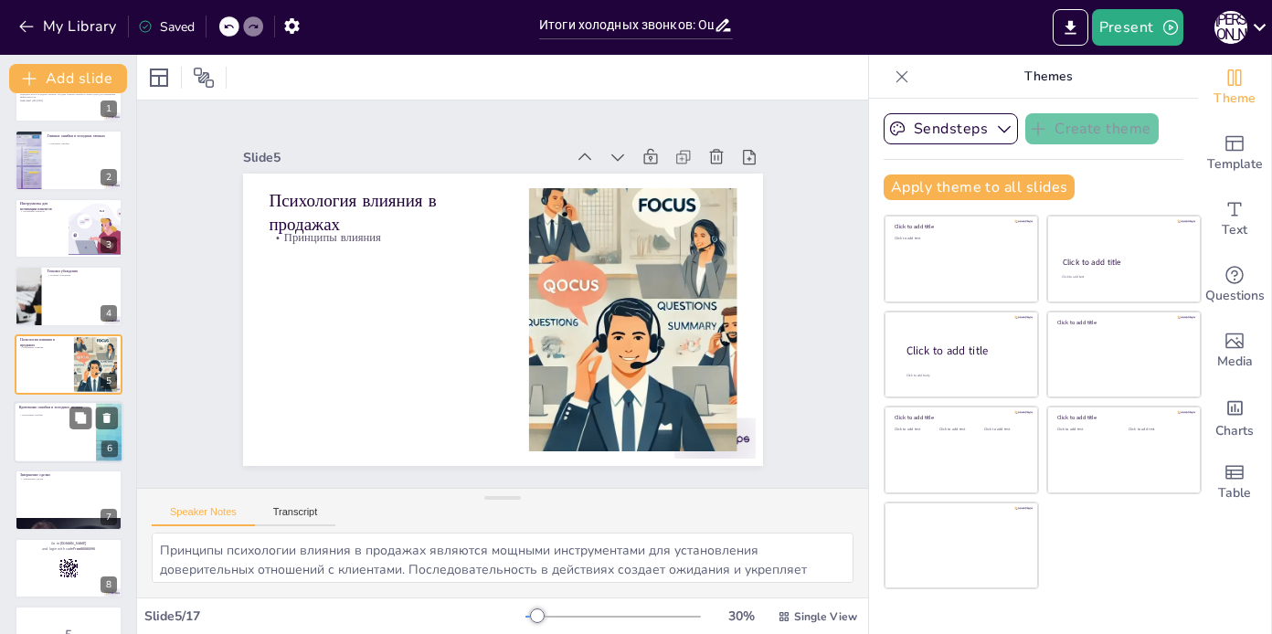
checkbox input "true"
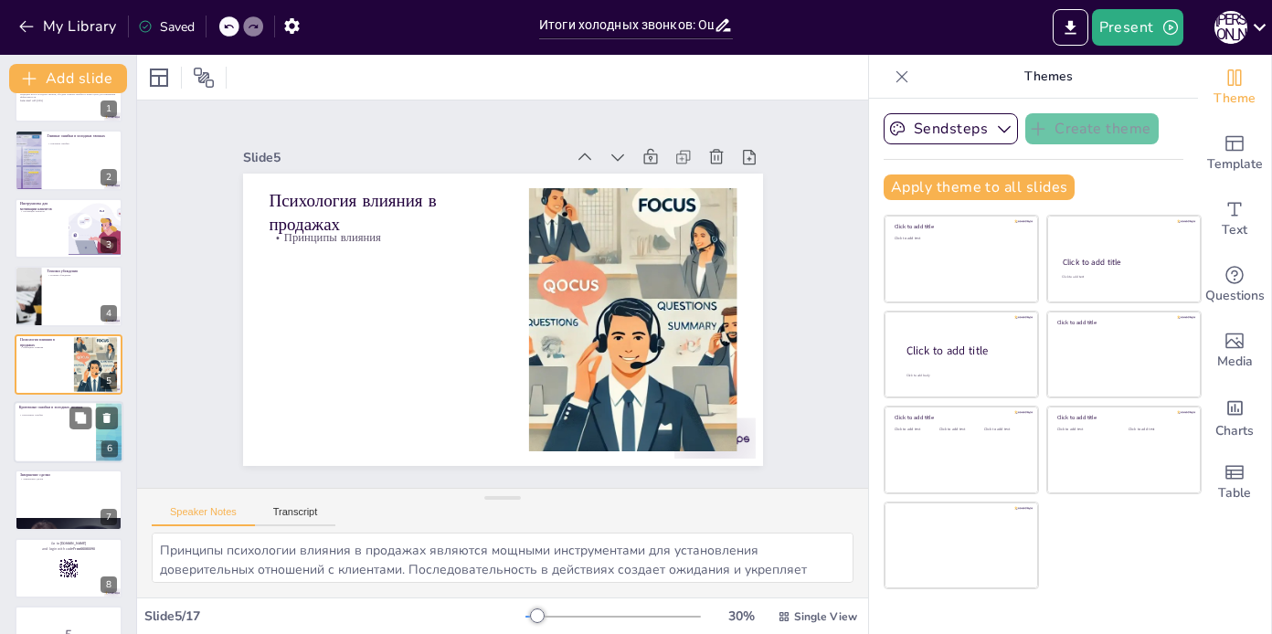
checkbox input "true"
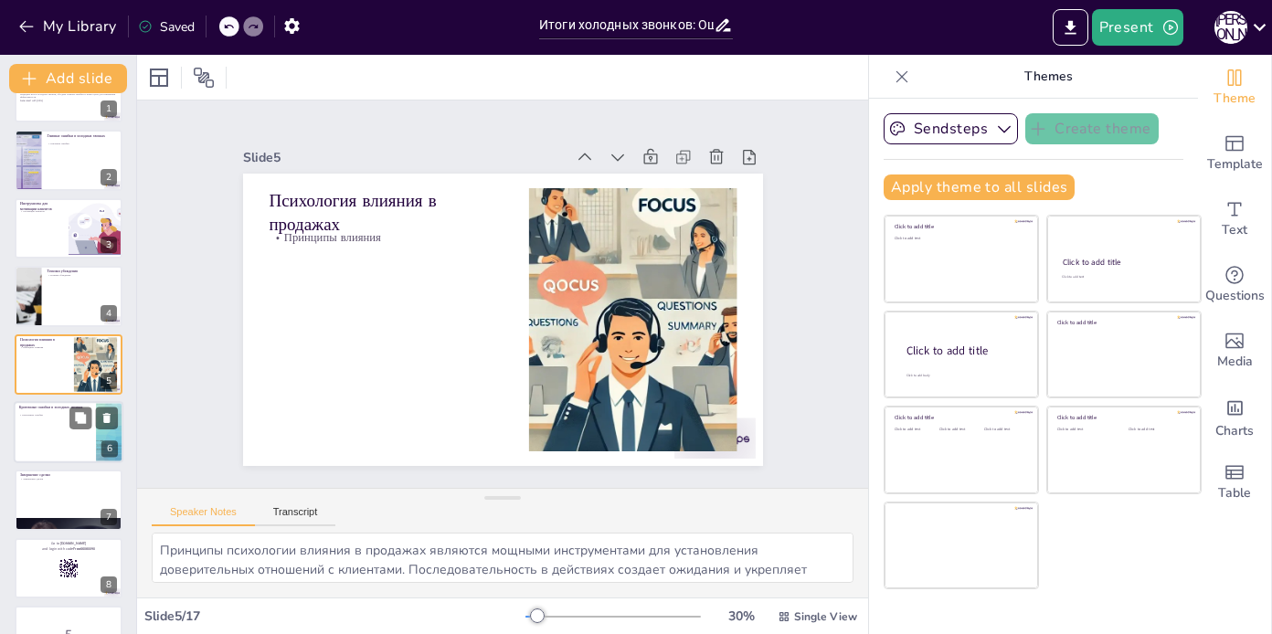
click at [79, 458] on div at bounding box center [69, 432] width 110 height 62
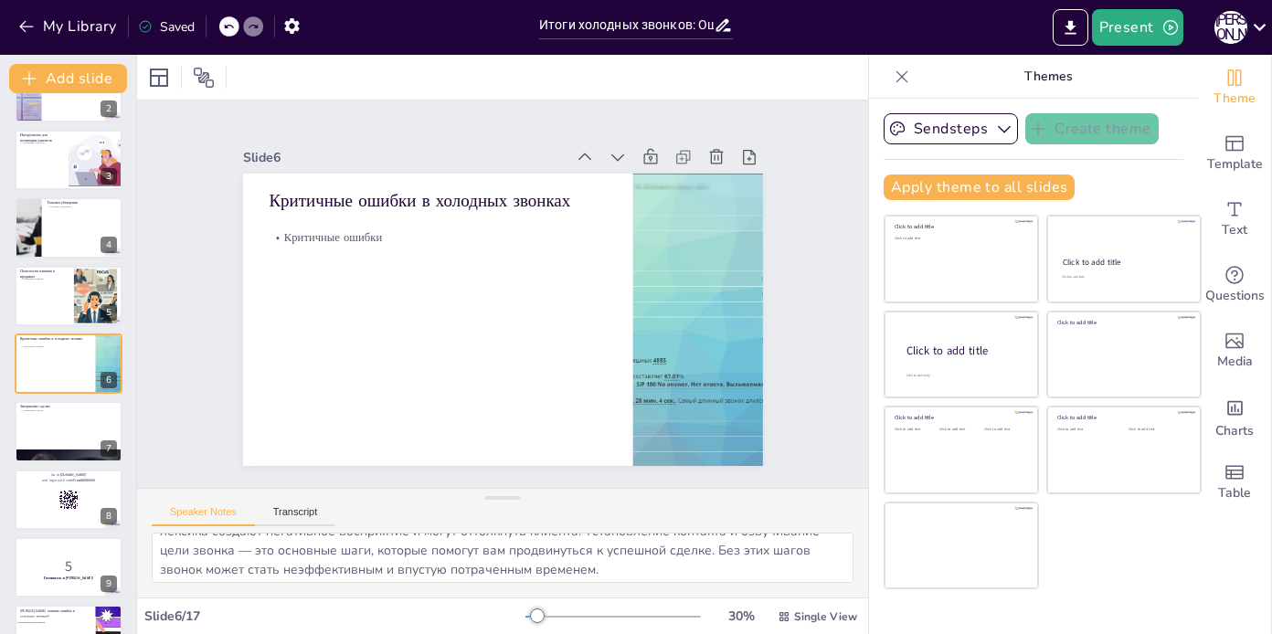
scroll to position [43, 0]
click at [71, 505] on rect at bounding box center [72, 505] width 2 height 1
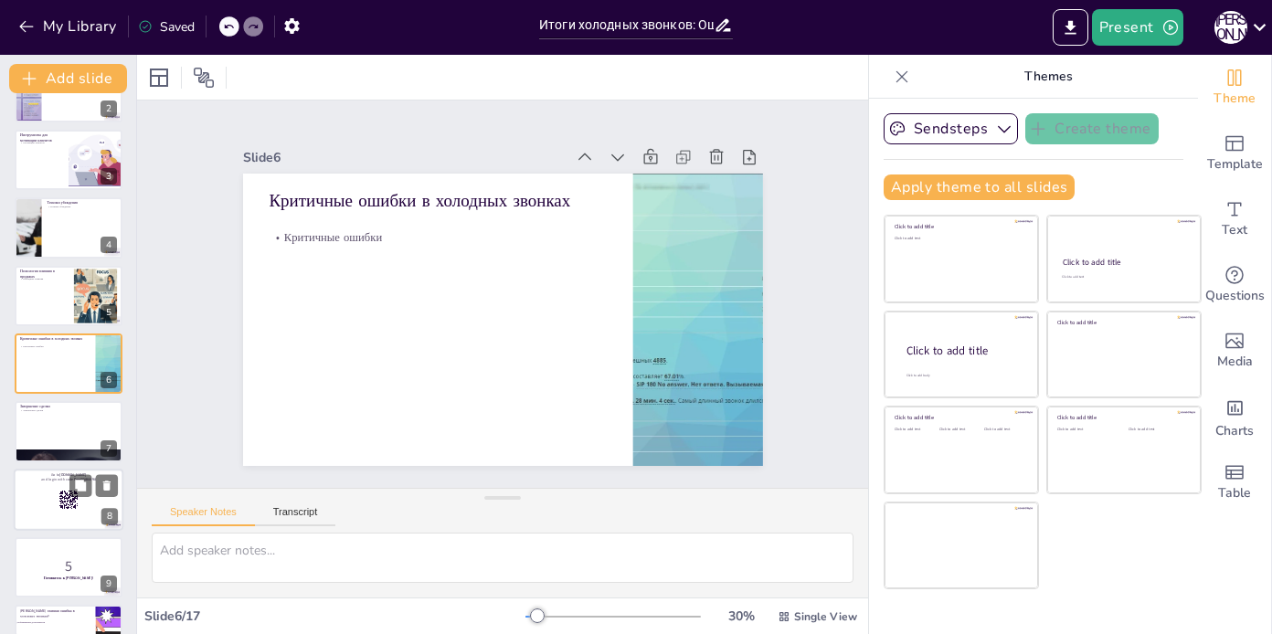
scroll to position [0, 0]
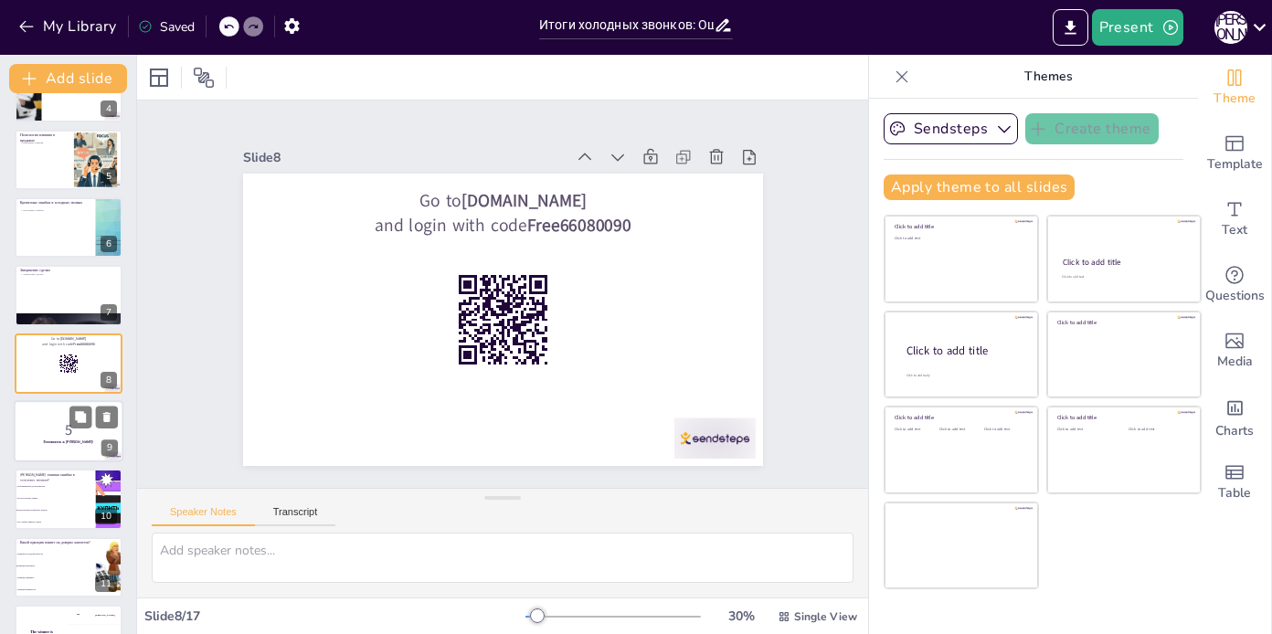
click at [91, 428] on div at bounding box center [93, 417] width 48 height 22
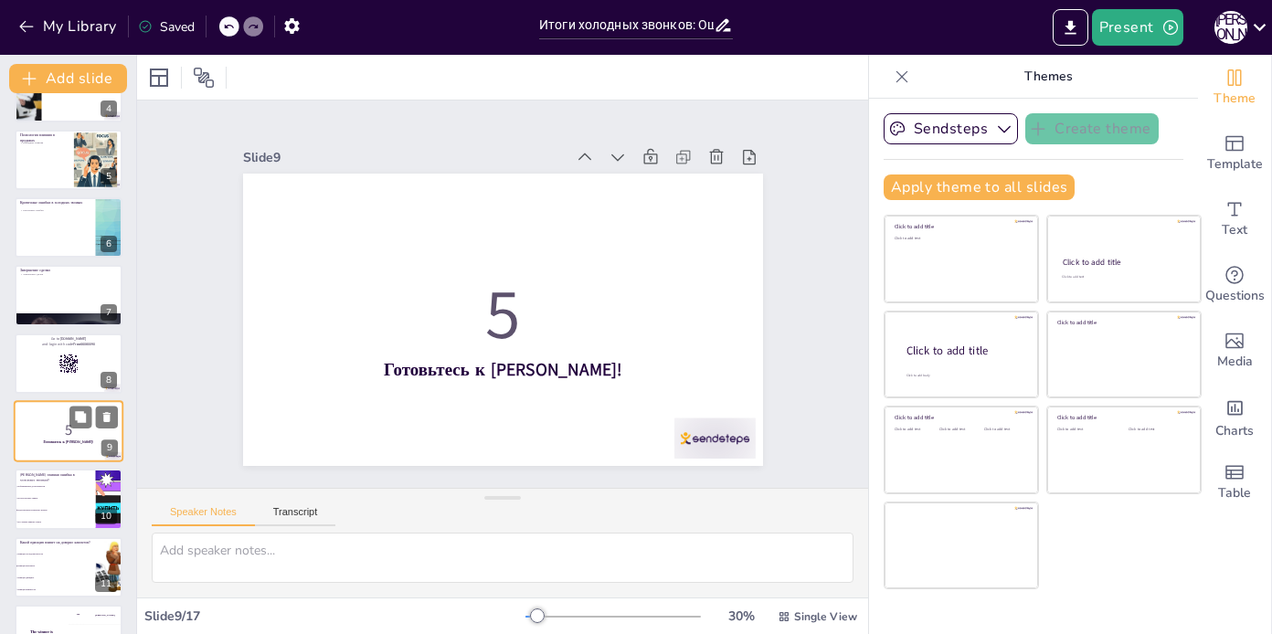
scroll to position [318, 0]
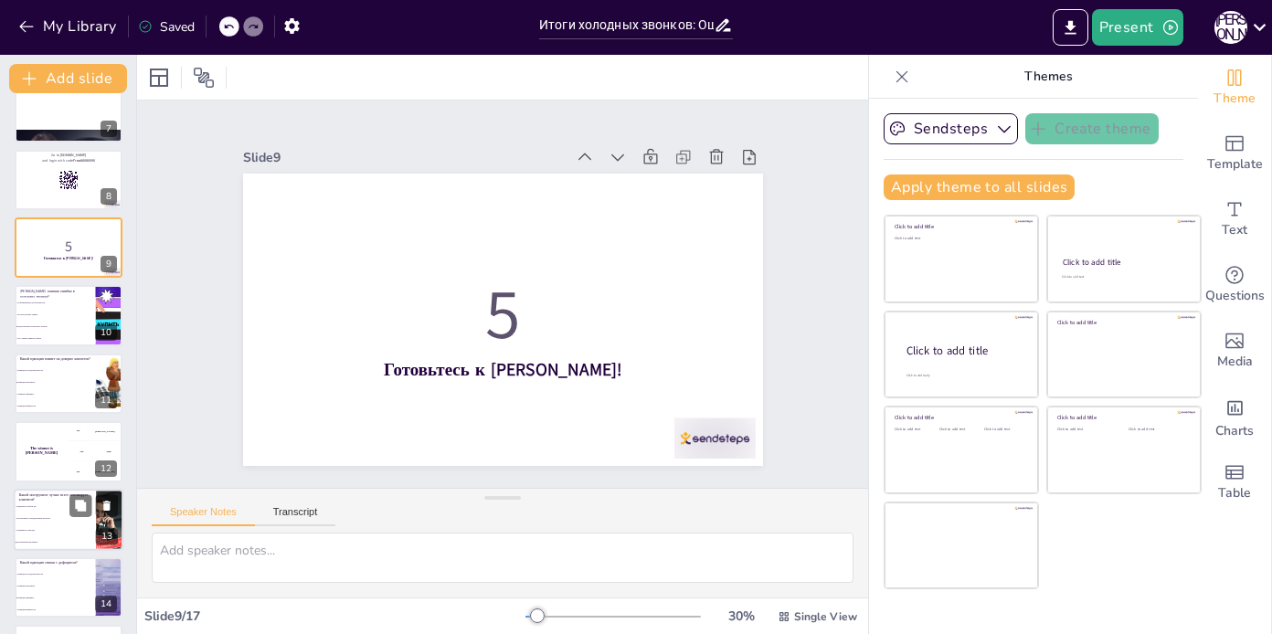
click at [59, 506] on span "Предложить выбор дат" at bounding box center [55, 507] width 79 height 3
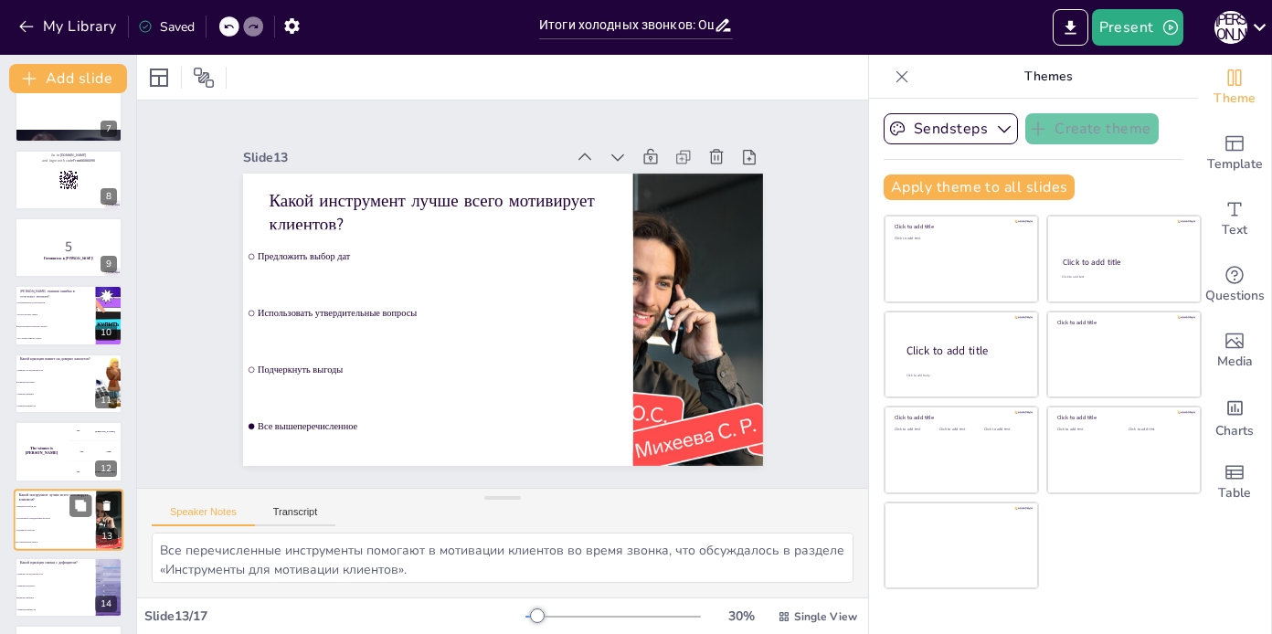
scroll to position [590, 0]
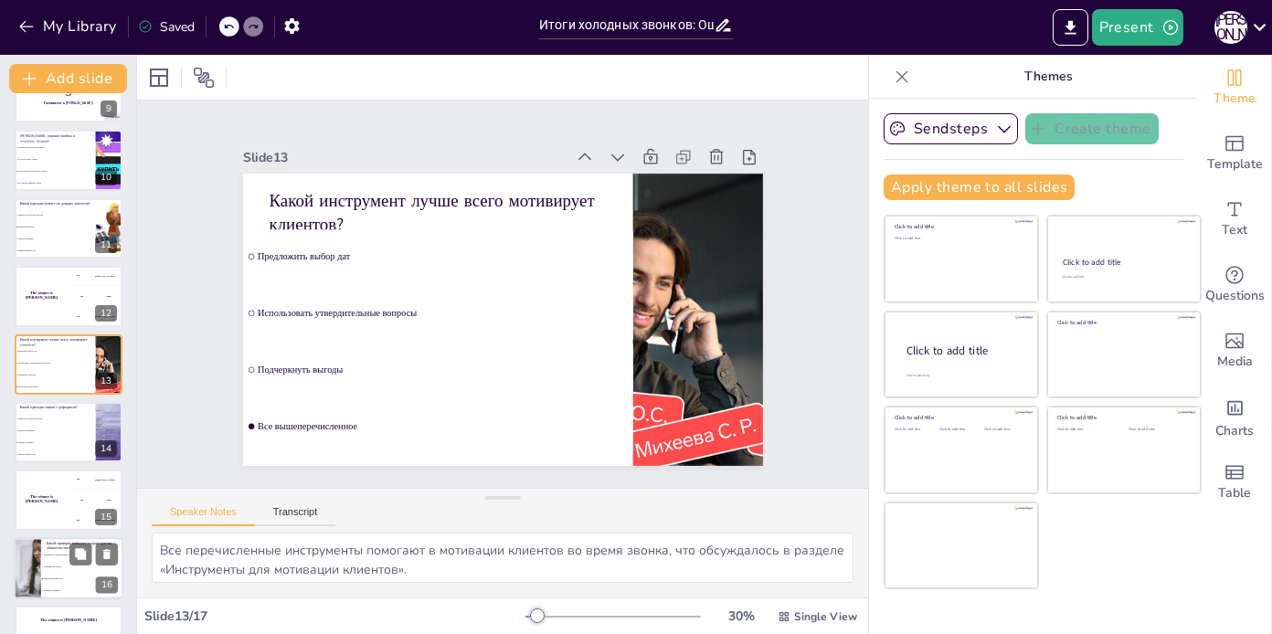
click at [36, 582] on div at bounding box center [28, 569] width 110 height 62
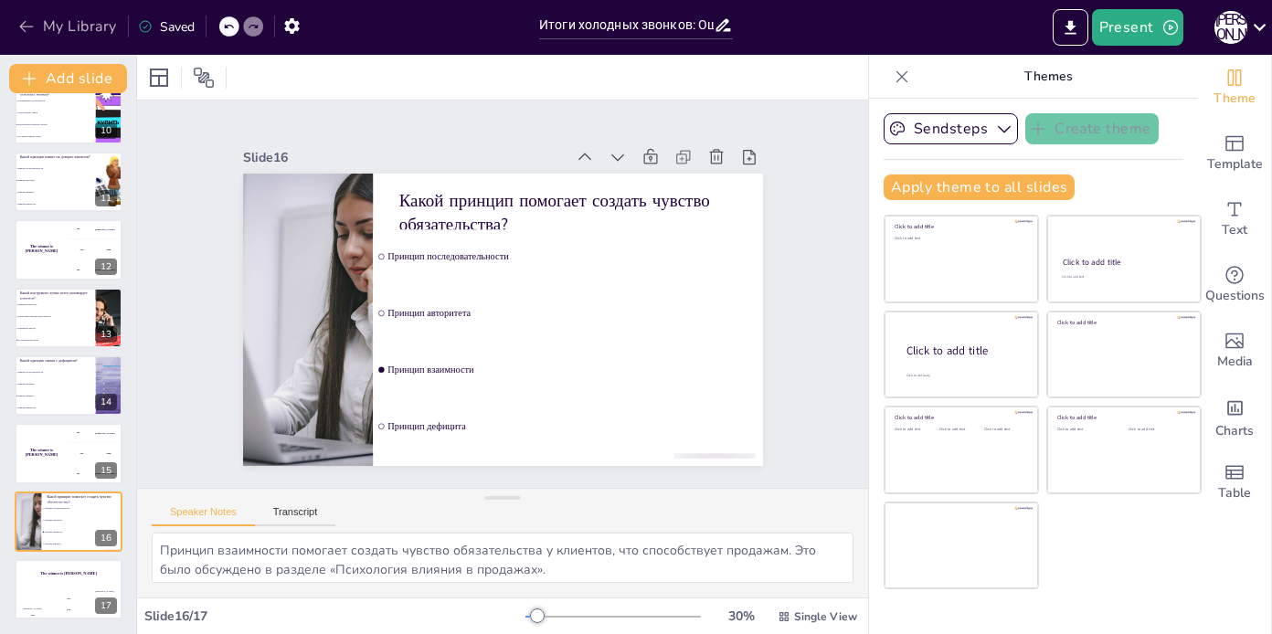
click at [17, 30] on icon "button" at bounding box center [26, 26] width 18 height 18
